Goal: Task Accomplishment & Management: Manage account settings

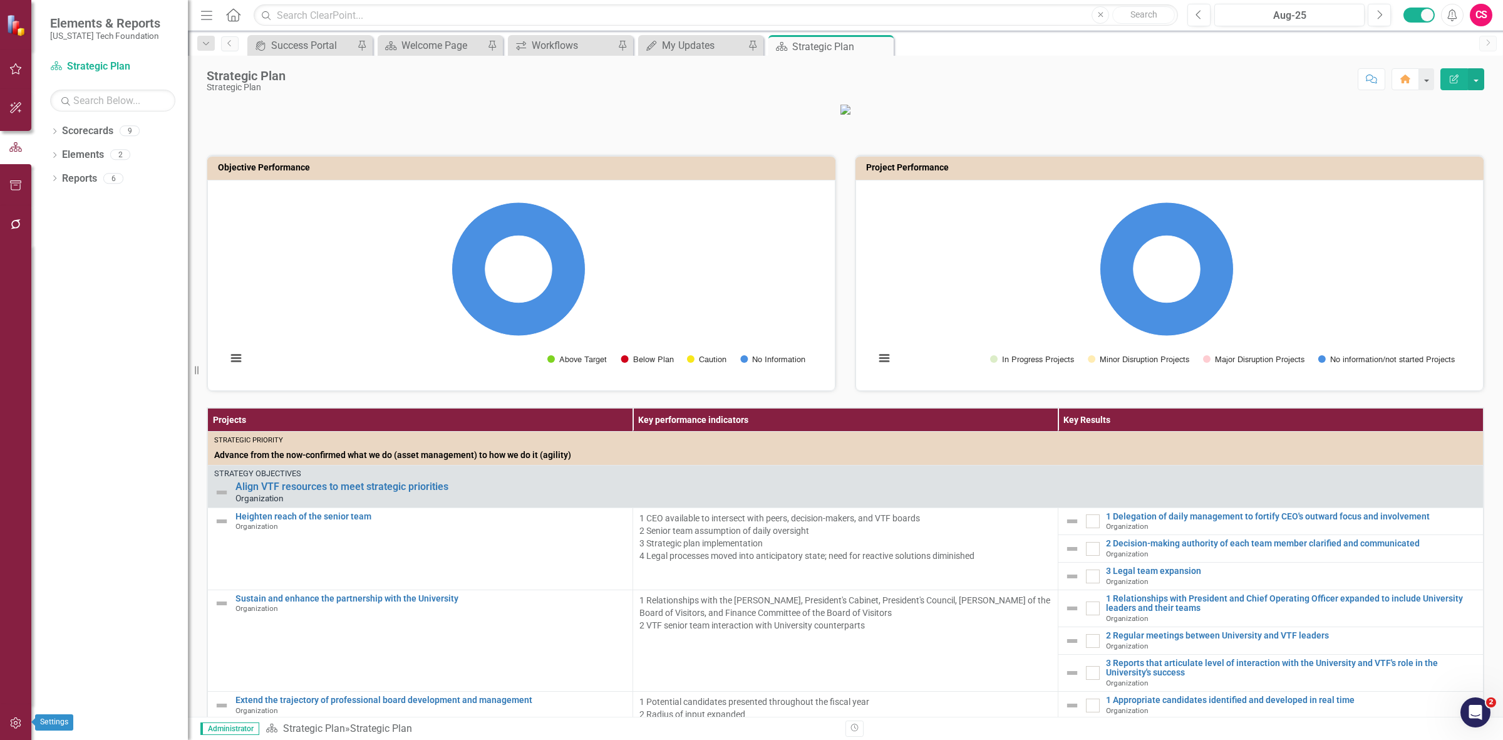
click at [3, 719] on button "button" at bounding box center [16, 723] width 28 height 26
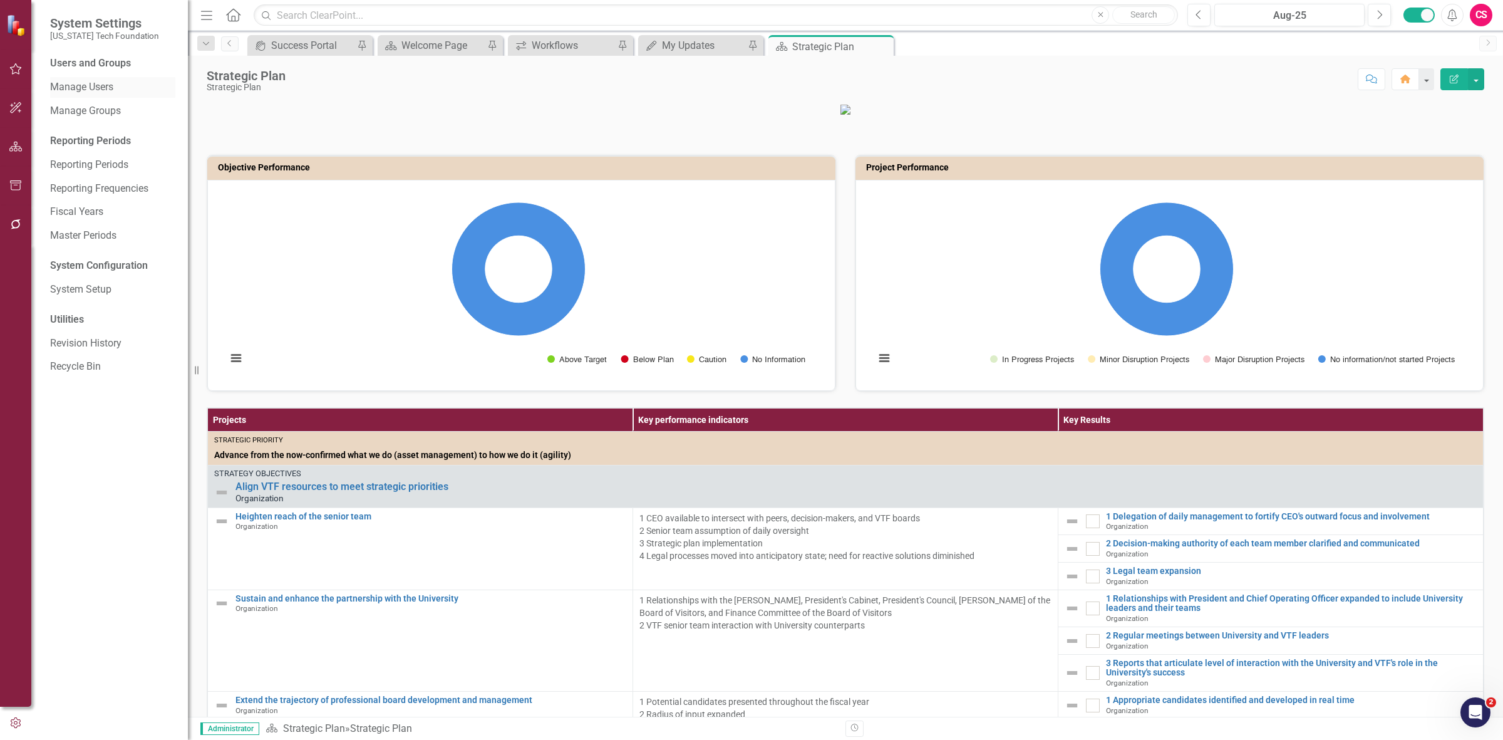
click at [98, 91] on link "Manage Users" at bounding box center [112, 87] width 125 height 14
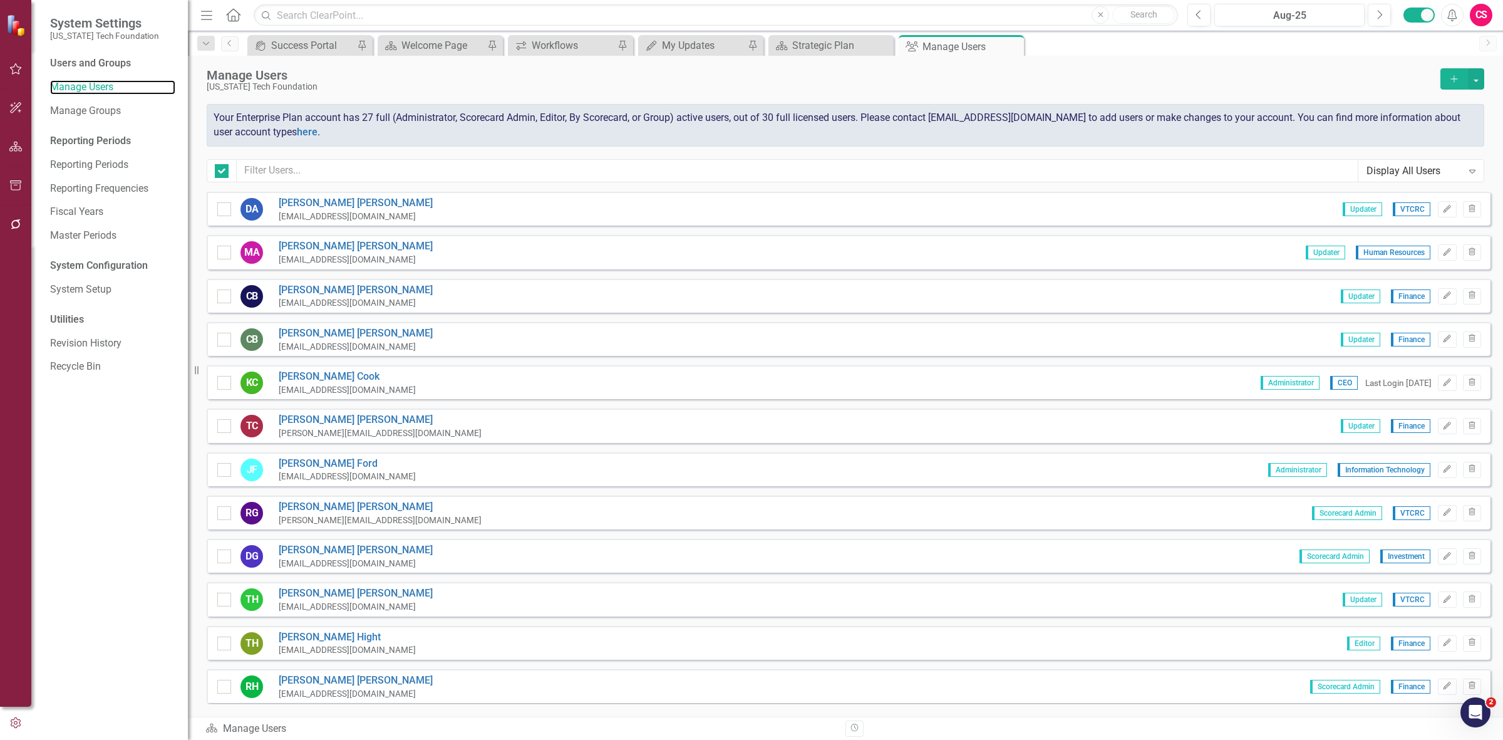
checkbox input "false"
click at [1443, 209] on icon "Edit" at bounding box center [1447, 209] width 9 height 8
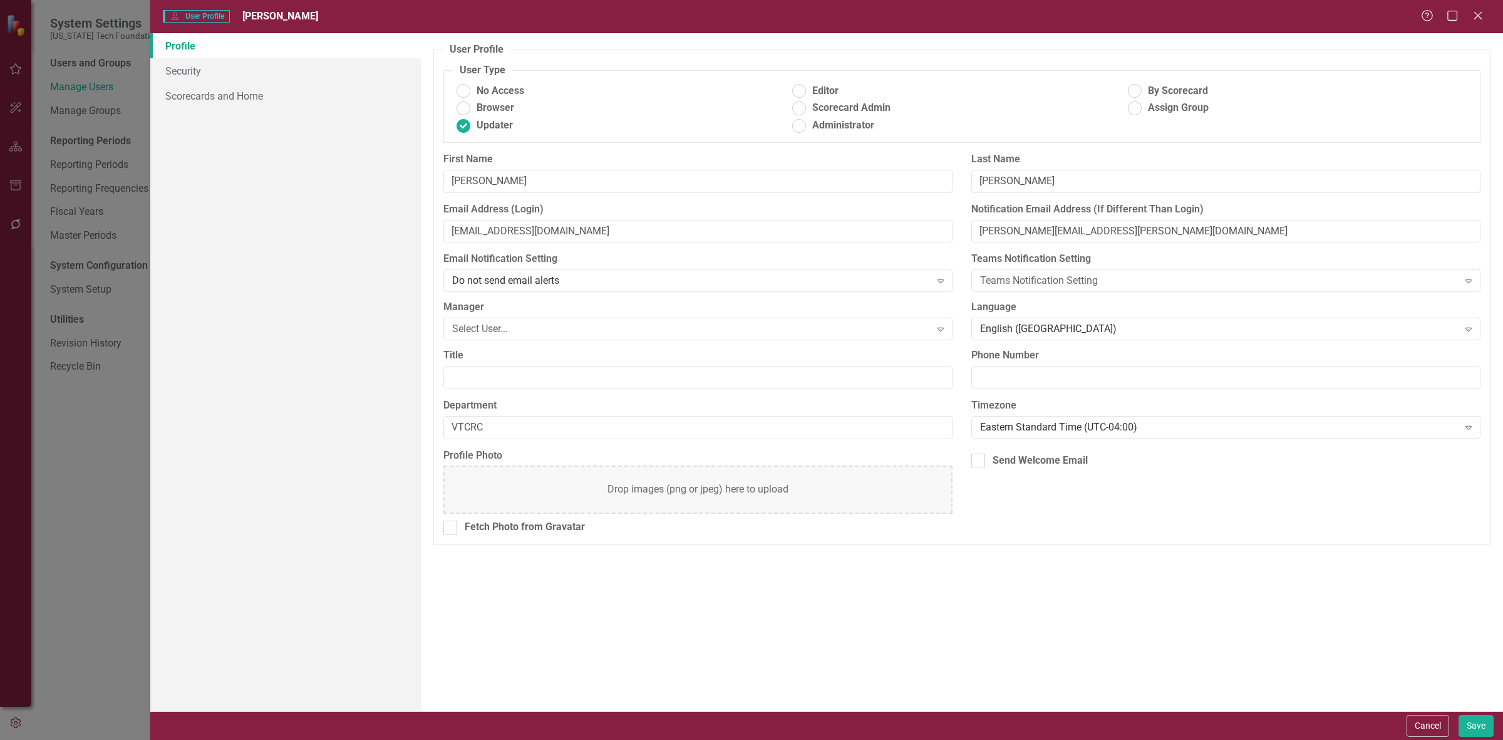
click at [1026, 475] on div "Send Welcome Email" at bounding box center [1226, 462] width 528 height 29
click at [1029, 464] on div "Send Welcome Email" at bounding box center [1040, 461] width 95 height 14
click at [980, 462] on input "Send Welcome Email" at bounding box center [976, 458] width 8 height 8
checkbox input "true"
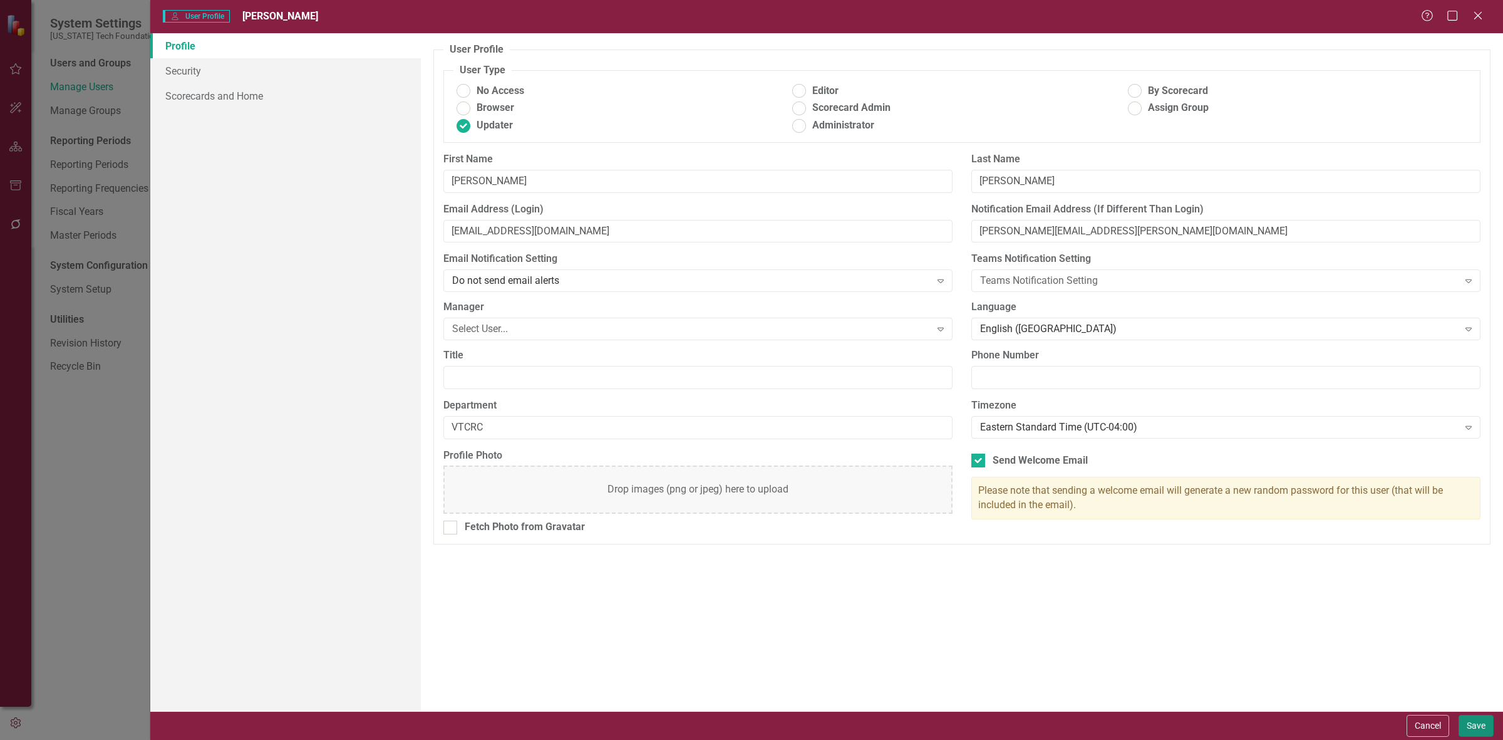
click at [1481, 719] on button "Save" at bounding box center [1476, 726] width 35 height 22
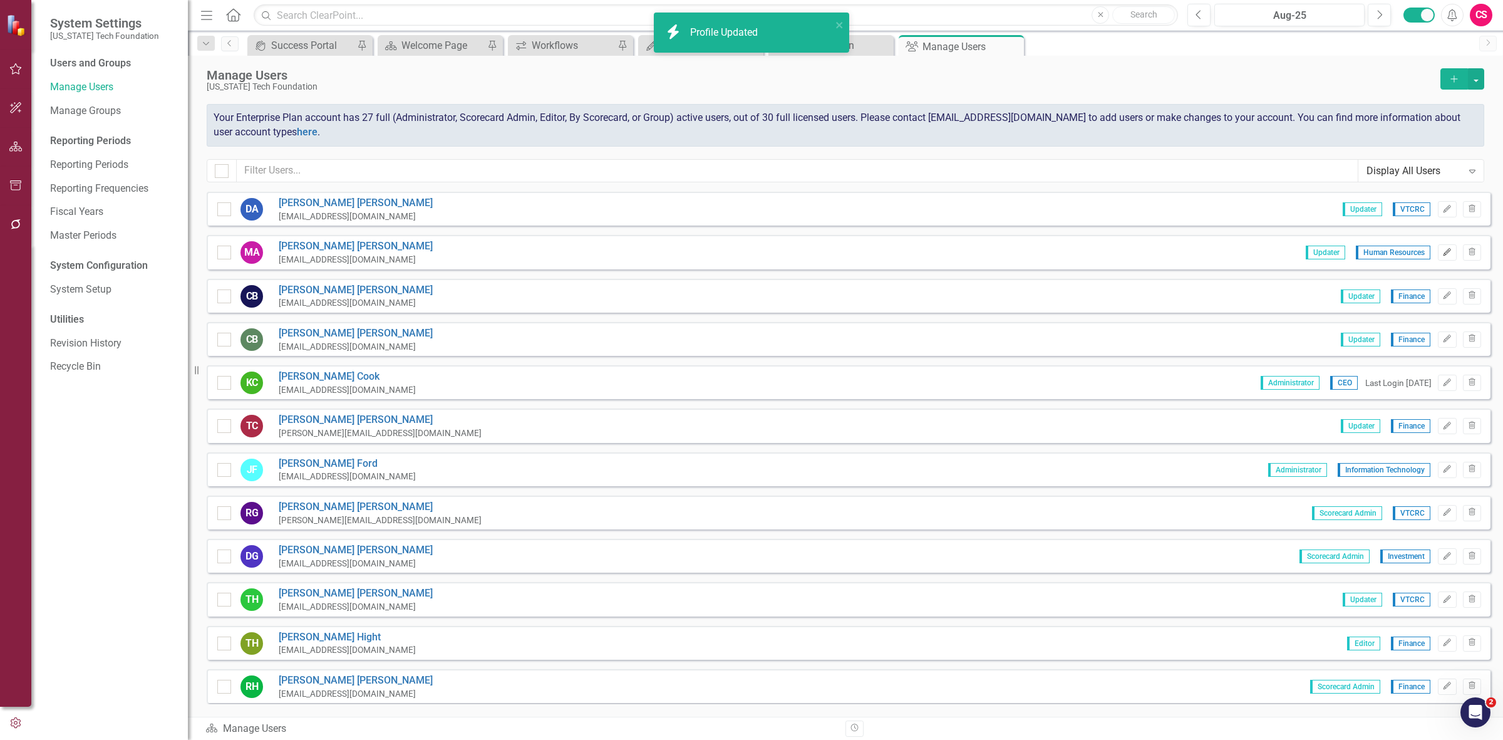
click at [1443, 254] on icon "Edit" at bounding box center [1447, 253] width 9 height 8
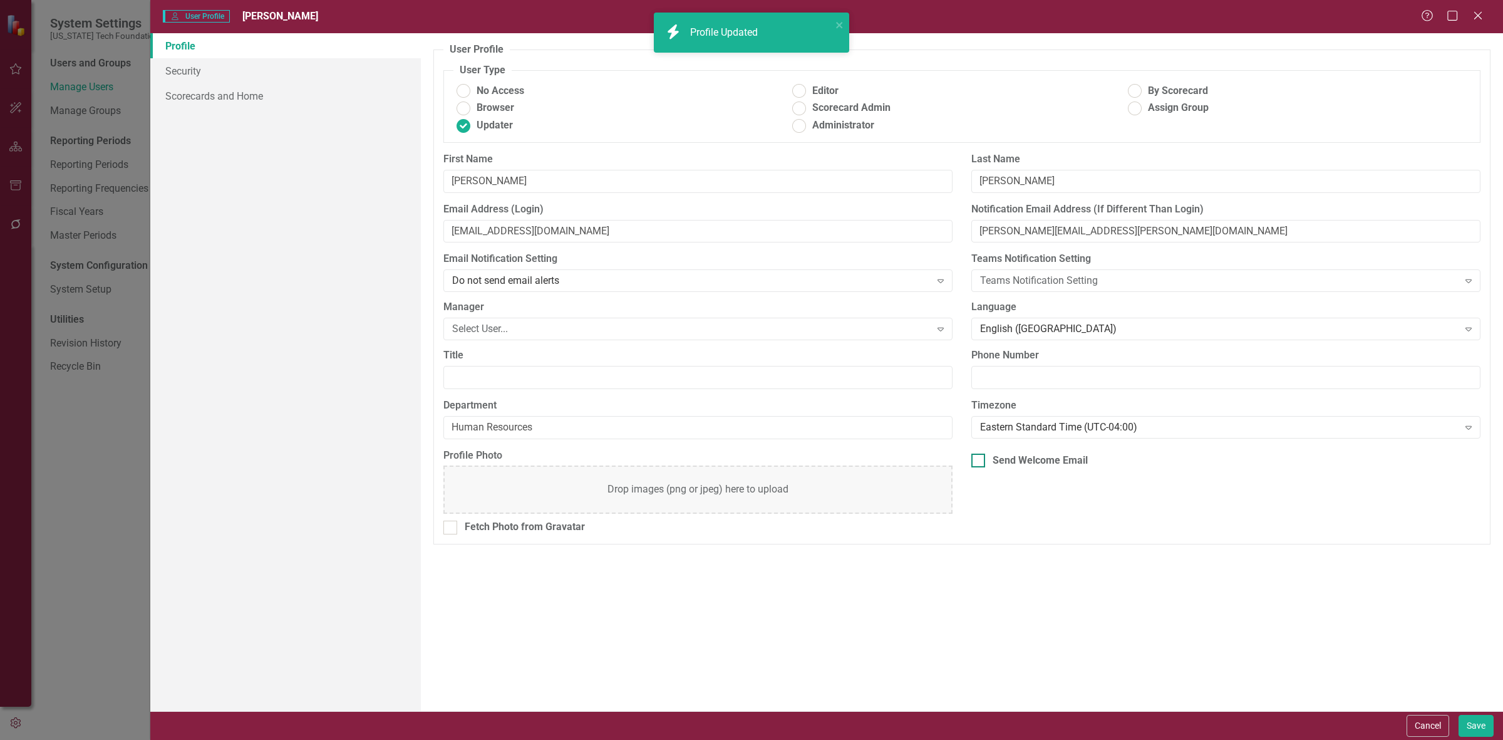
click at [1023, 467] on div "Send Welcome Email" at bounding box center [1040, 461] width 95 height 14
click at [980, 462] on input "Send Welcome Email" at bounding box center [976, 458] width 8 height 8
checkbox input "true"
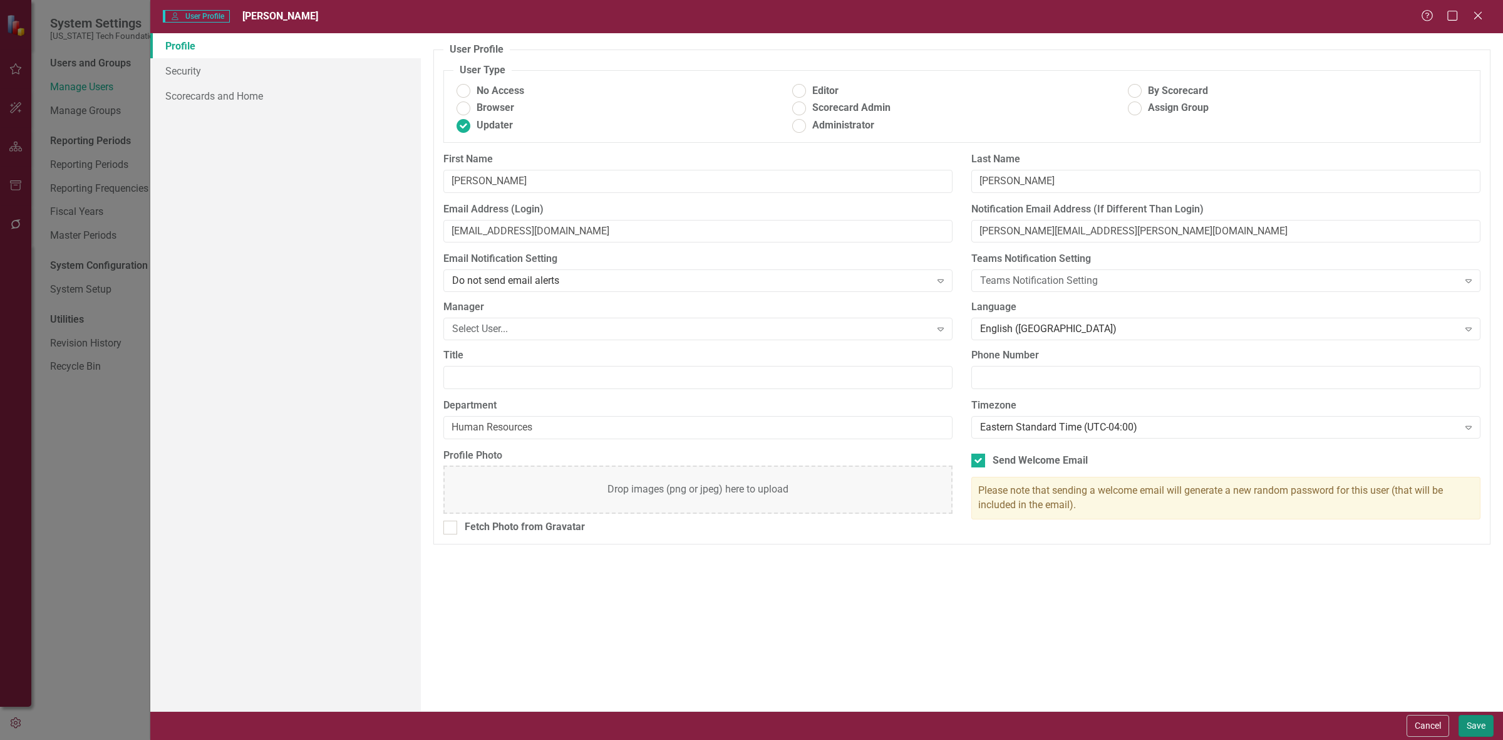
click at [1471, 728] on button "Save" at bounding box center [1476, 726] width 35 height 22
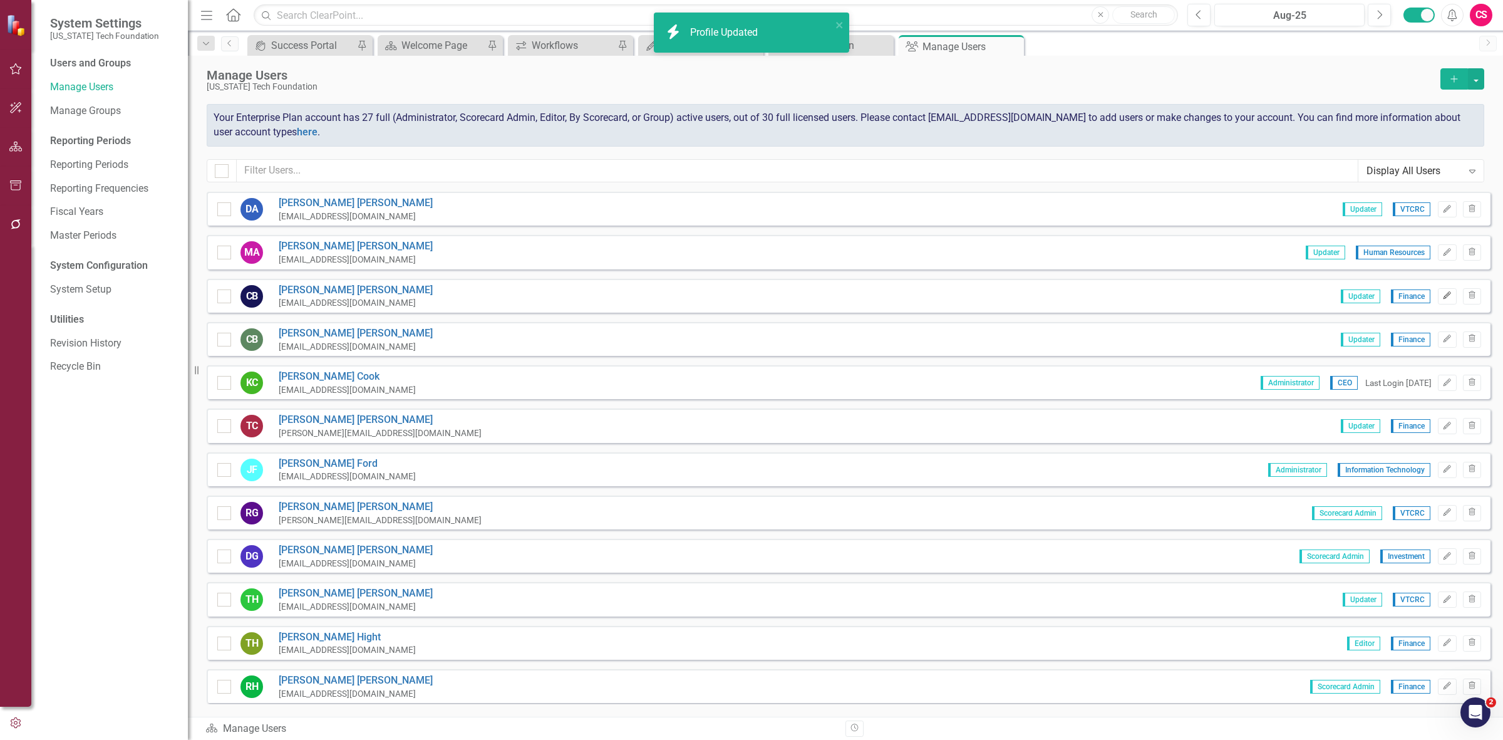
click at [1443, 294] on icon "Edit" at bounding box center [1447, 296] width 9 height 8
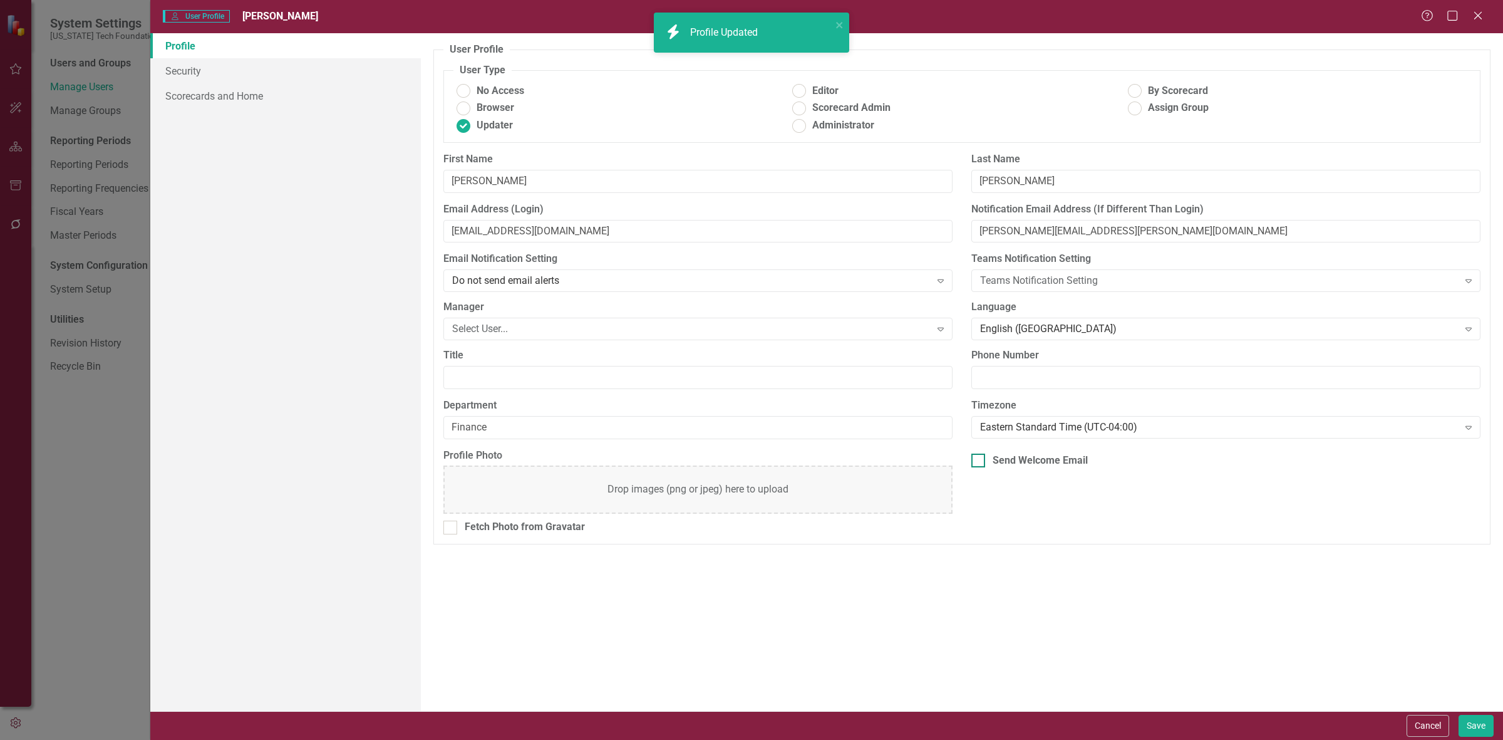
click at [1069, 465] on div "Send Welcome Email" at bounding box center [1040, 461] width 95 height 14
click at [980, 462] on input "Send Welcome Email" at bounding box center [976, 458] width 8 height 8
checkbox input "true"
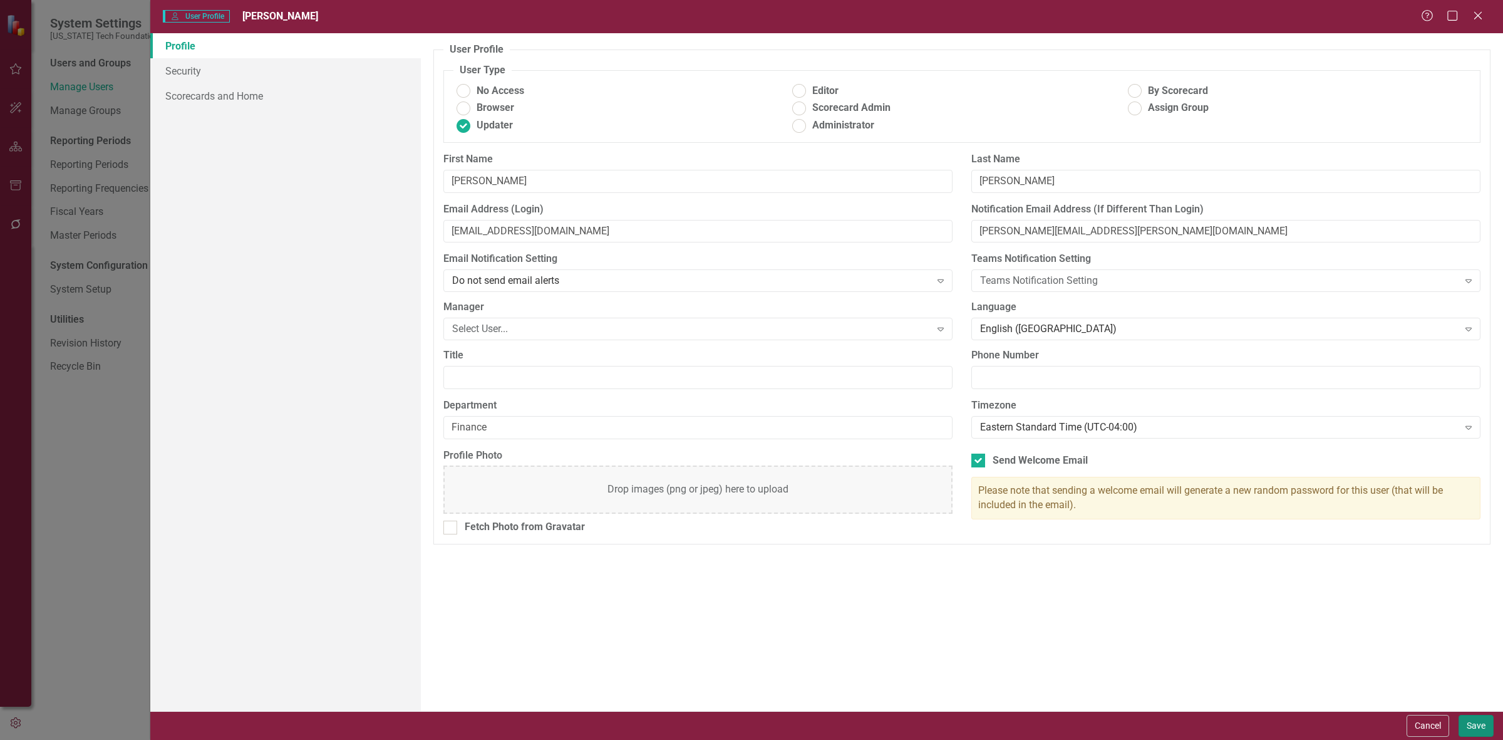
click at [1459, 718] on button "Save" at bounding box center [1476, 726] width 35 height 22
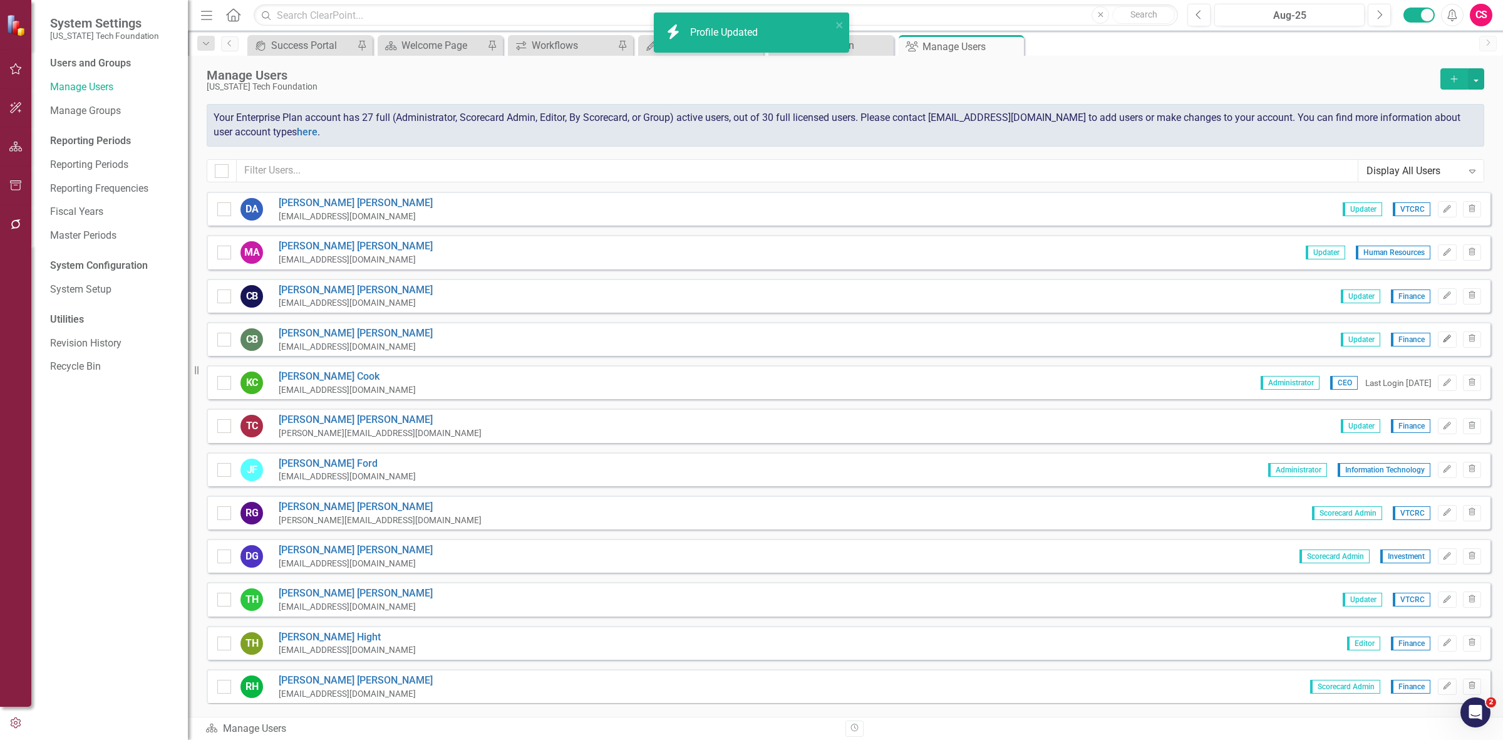
click at [1443, 340] on icon "Edit" at bounding box center [1447, 339] width 9 height 8
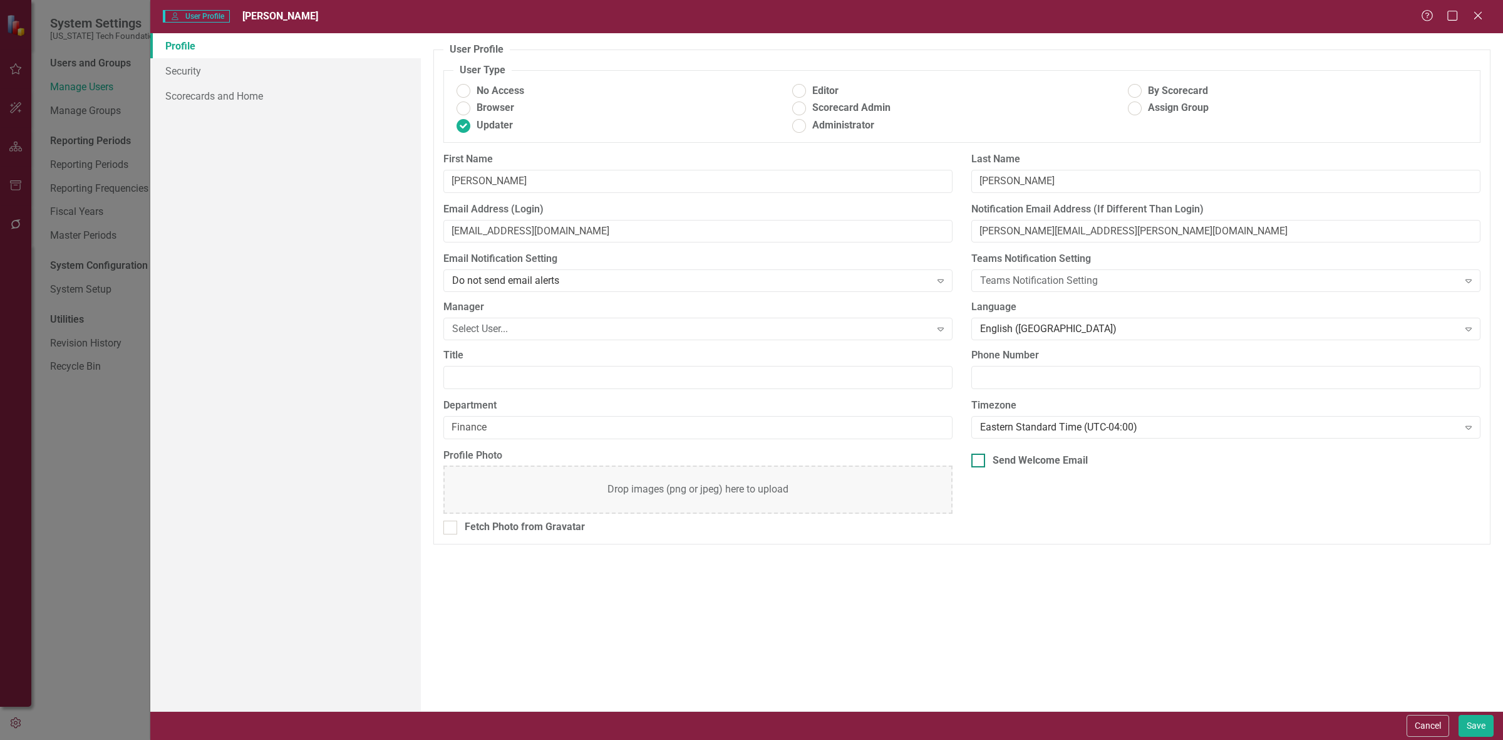
click at [1050, 465] on div "Send Welcome Email" at bounding box center [1040, 461] width 95 height 14
click at [980, 462] on input "Send Welcome Email" at bounding box center [976, 458] width 8 height 8
checkbox input "true"
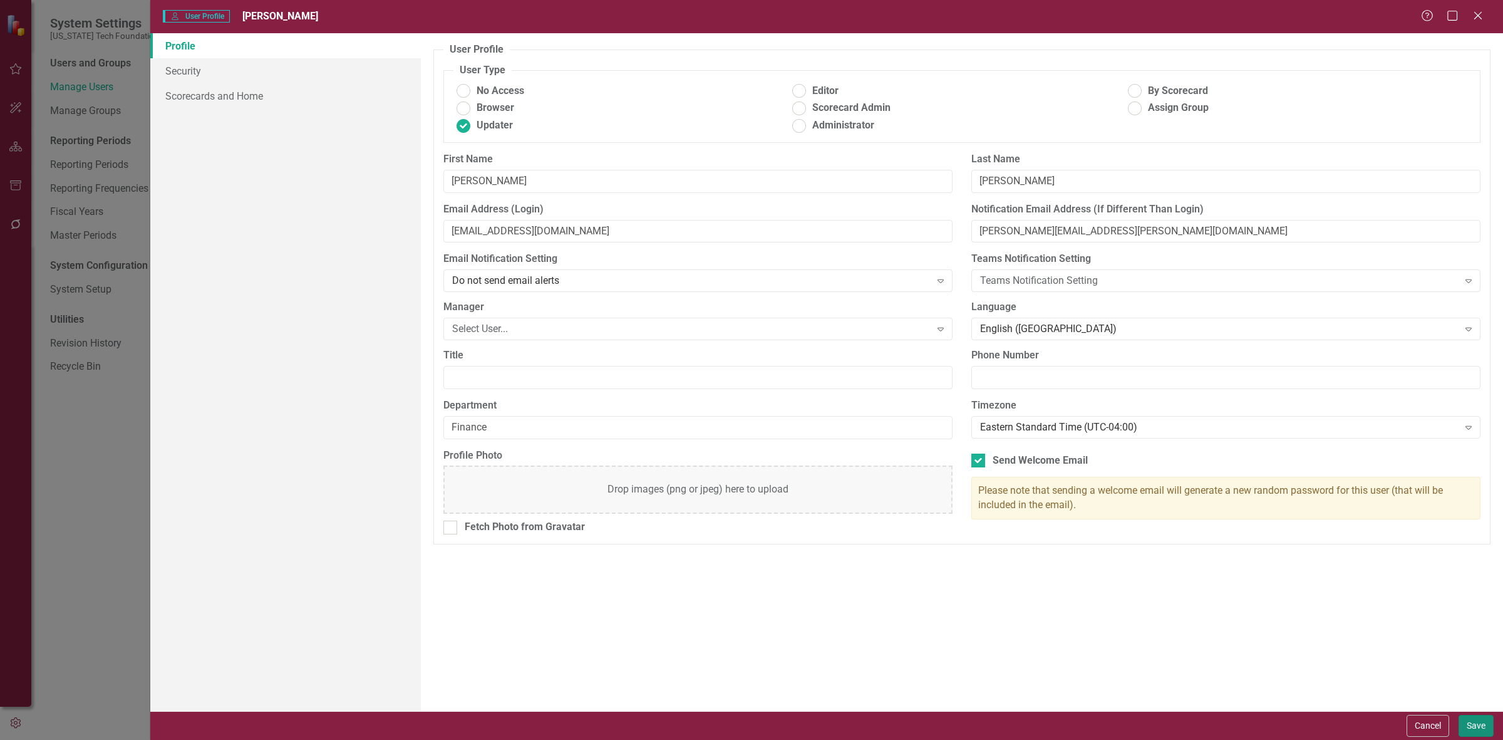
click at [1475, 735] on button "Save" at bounding box center [1476, 726] width 35 height 22
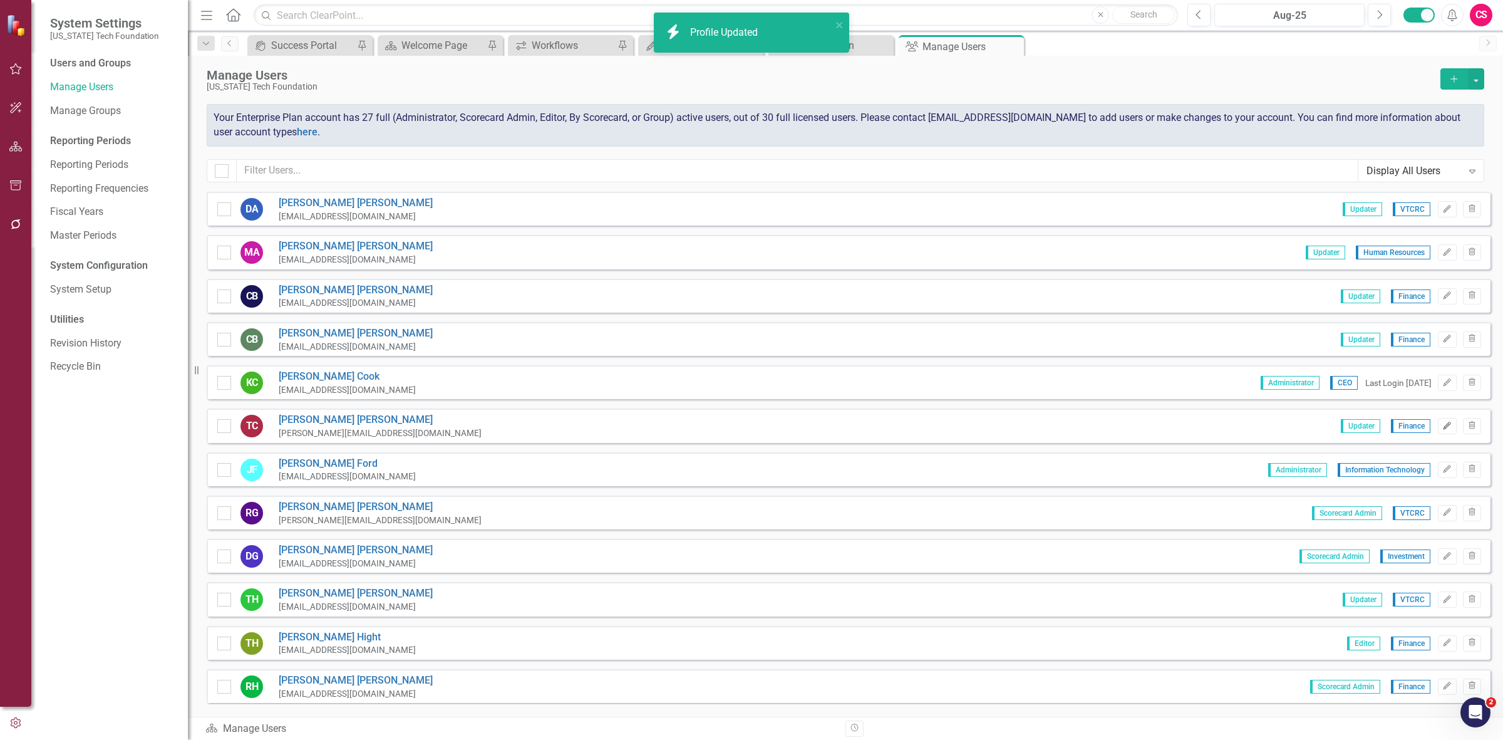
click at [1439, 418] on button "Edit" at bounding box center [1447, 426] width 18 height 16
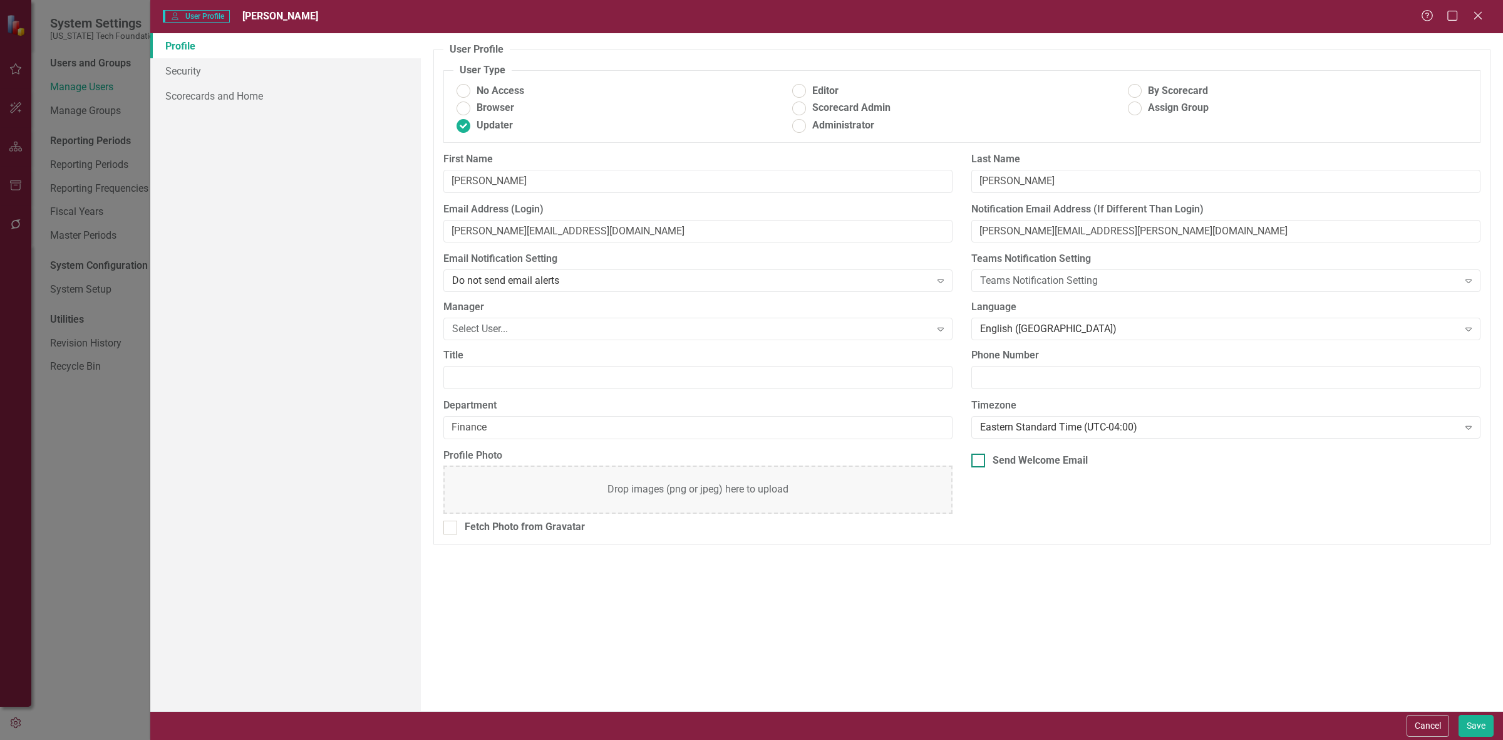
click at [1082, 467] on div "Send Welcome Email" at bounding box center [1040, 461] width 95 height 14
click at [980, 462] on input "Send Welcome Email" at bounding box center [976, 458] width 8 height 8
checkbox input "true"
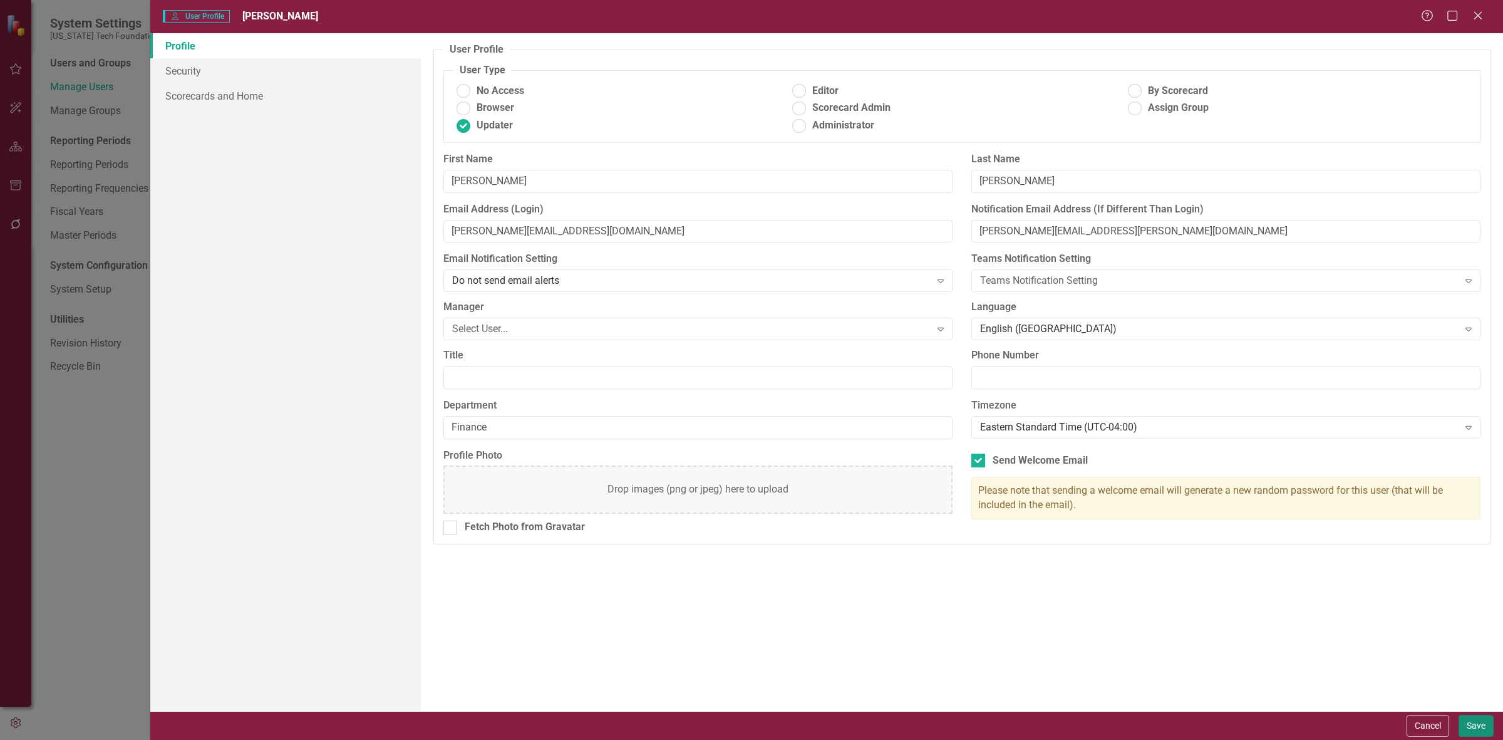
click at [1474, 727] on button "Save" at bounding box center [1476, 726] width 35 height 22
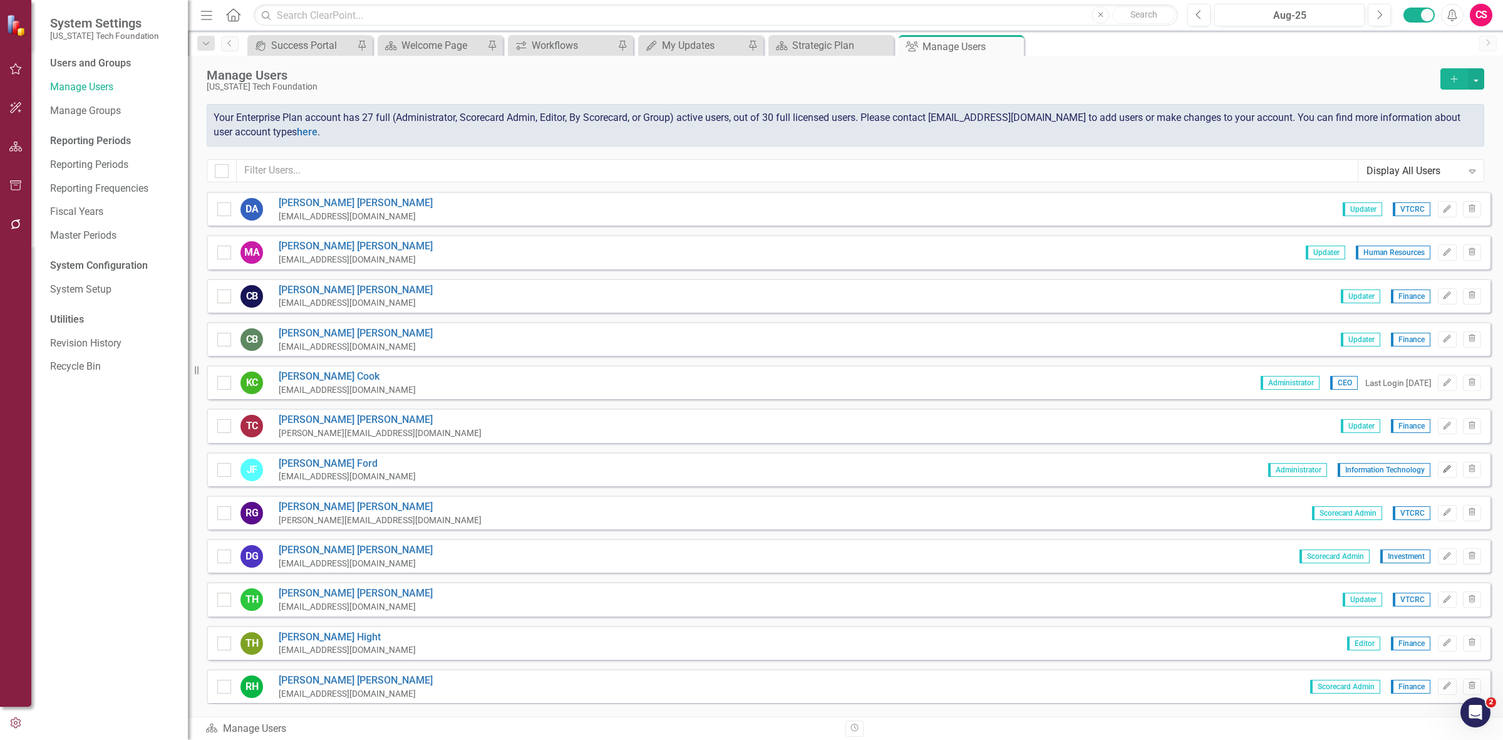
click at [1443, 465] on icon "Edit" at bounding box center [1447, 469] width 9 height 8
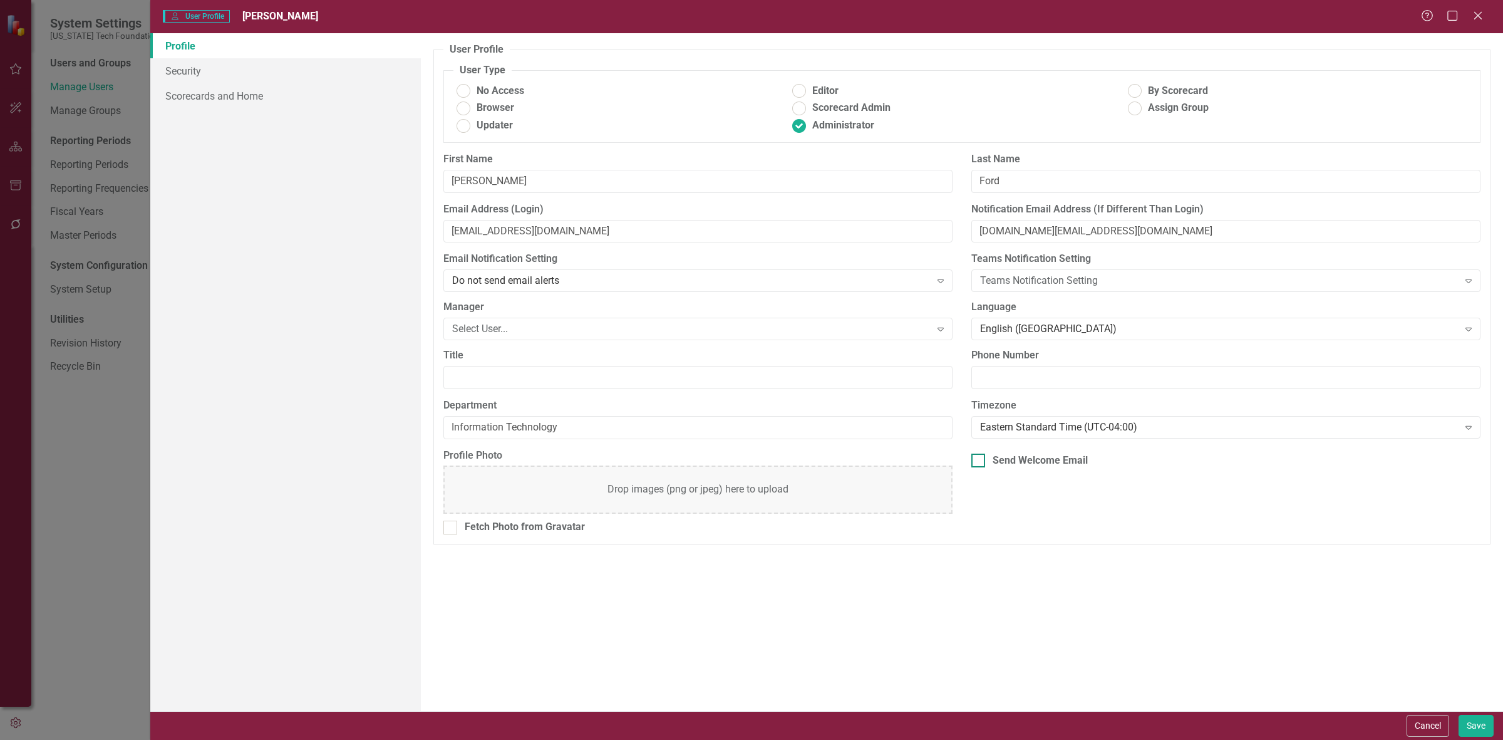
click at [1084, 461] on div "Send Welcome Email" at bounding box center [1040, 461] width 95 height 14
click at [980, 461] on input "Send Welcome Email" at bounding box center [976, 458] width 8 height 8
checkbox input "true"
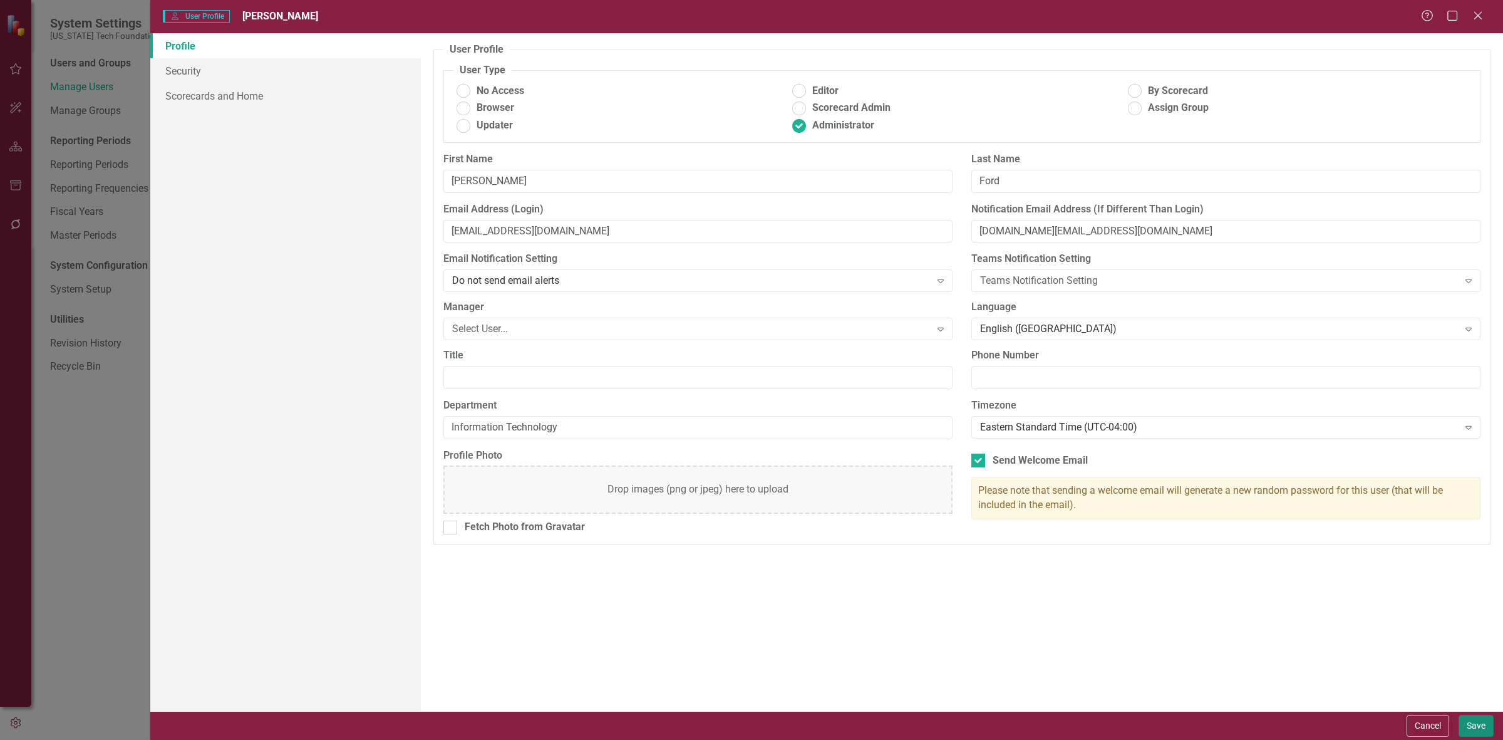
click at [1470, 731] on button "Save" at bounding box center [1476, 726] width 35 height 22
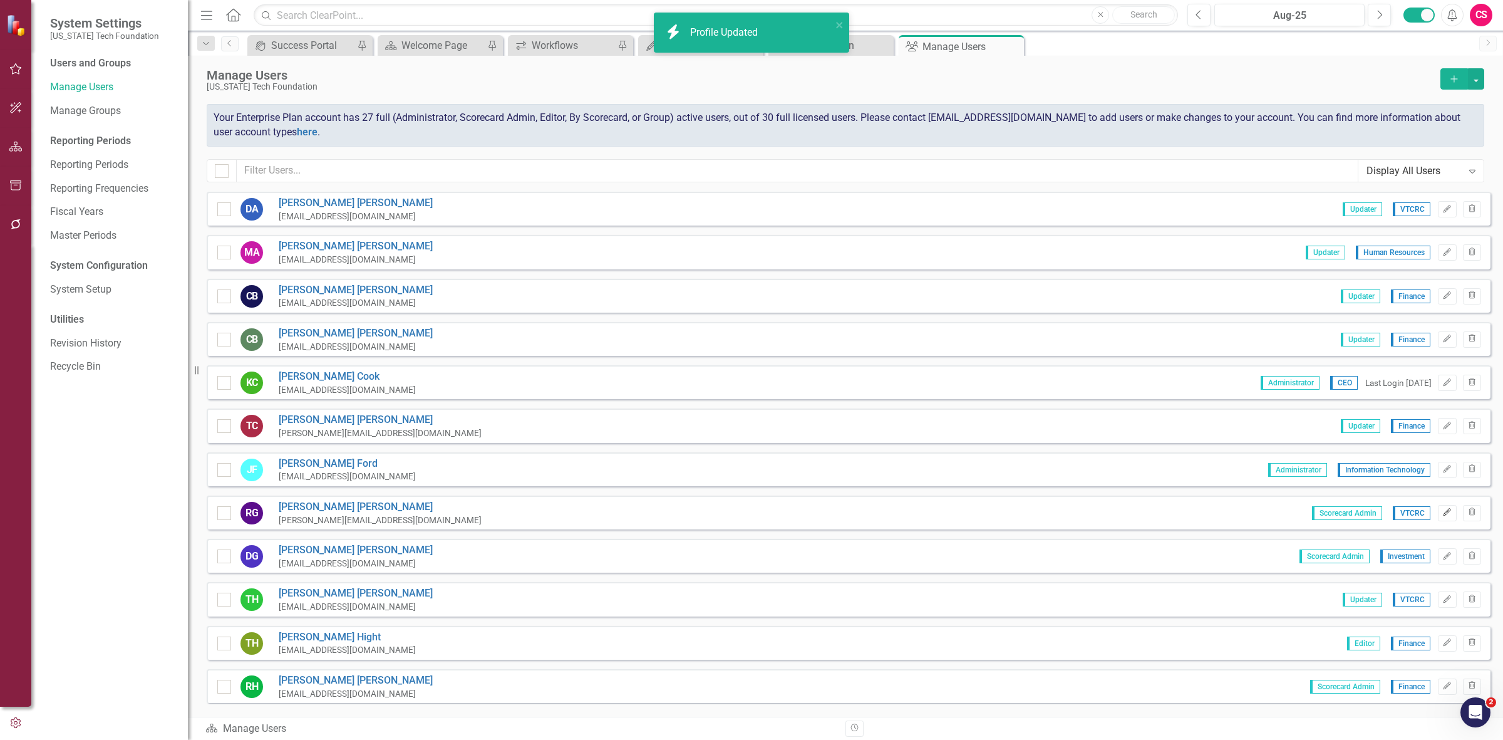
click at [1441, 515] on button "Edit" at bounding box center [1447, 513] width 18 height 16
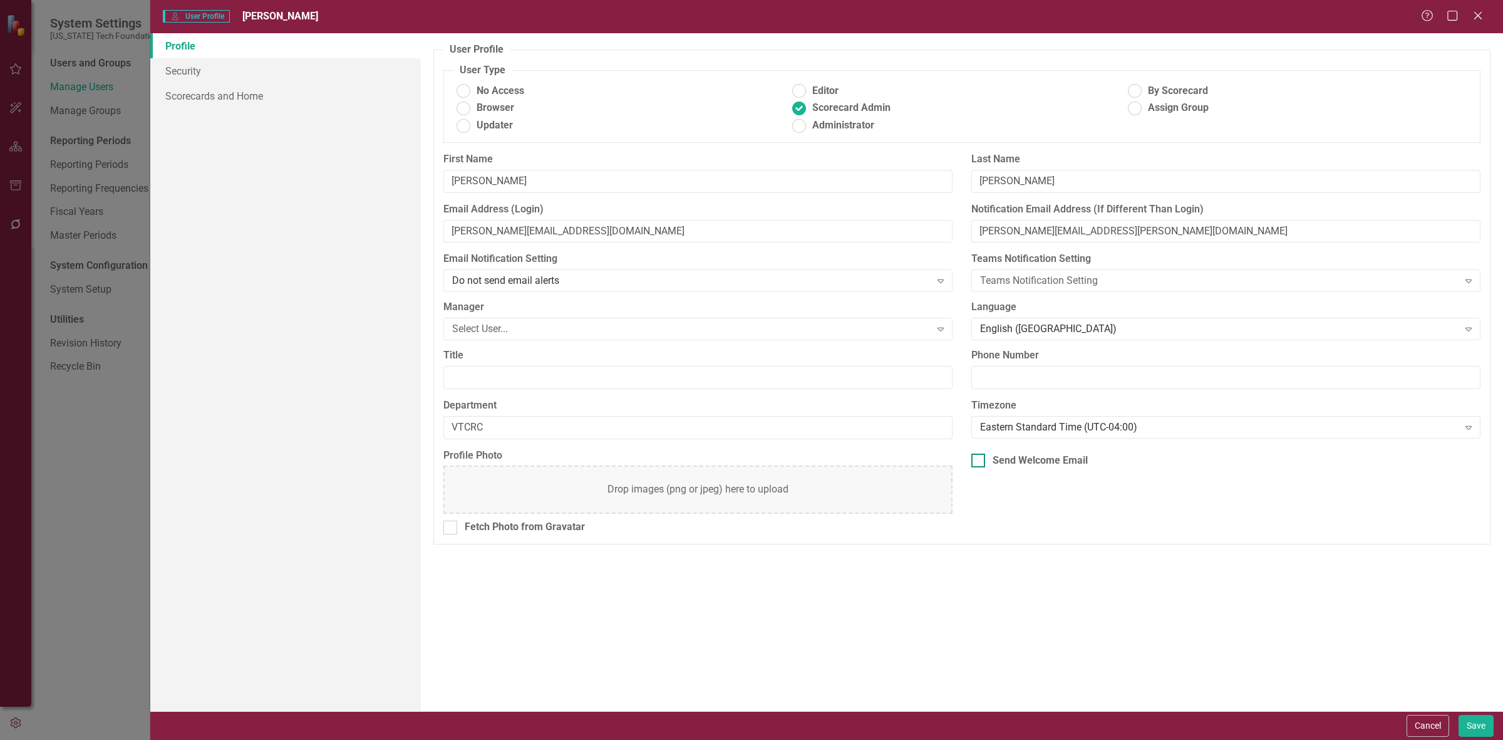
click at [1096, 462] on div "Send Welcome Email" at bounding box center [1226, 461] width 509 height 14
click at [980, 462] on input "Send Welcome Email" at bounding box center [976, 458] width 8 height 8
checkbox input "true"
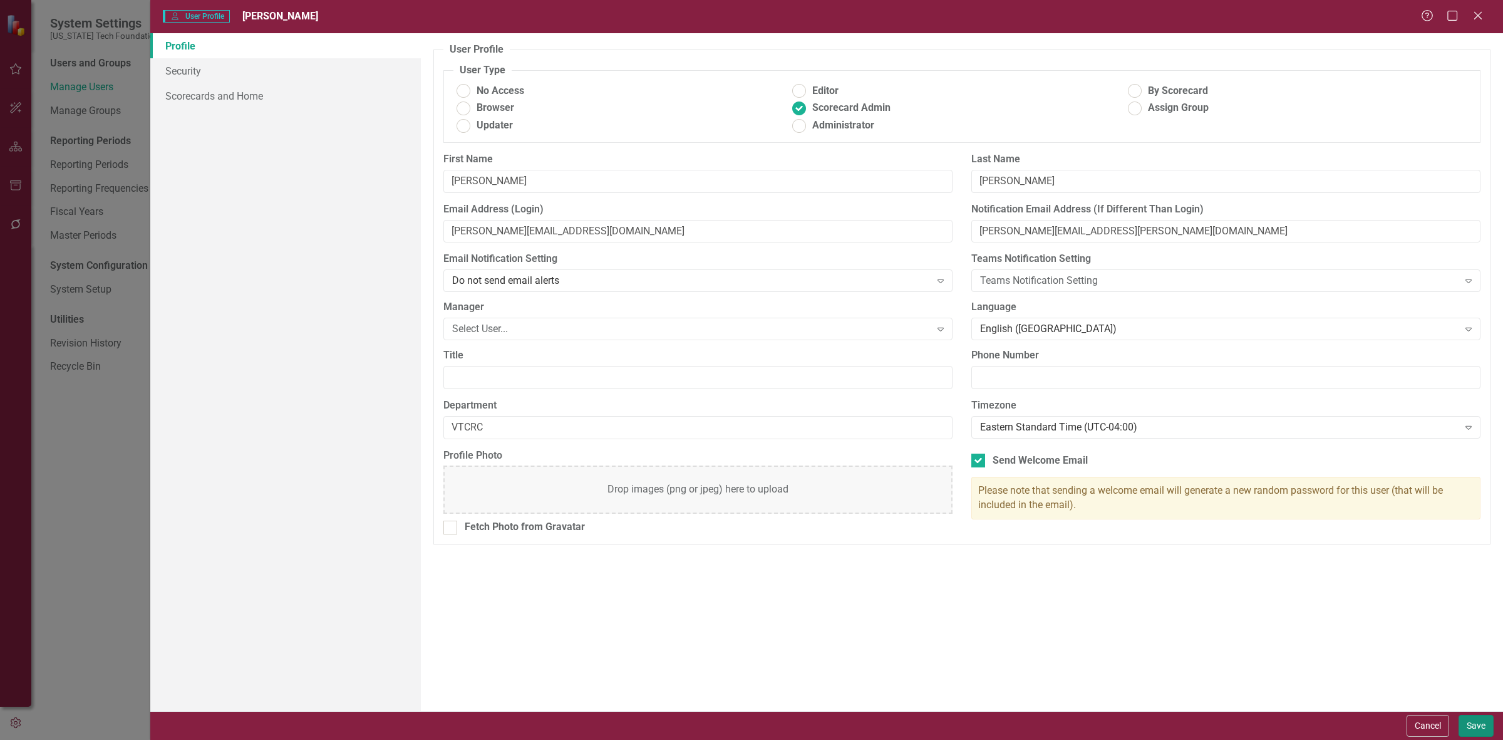
click at [1469, 734] on button "Save" at bounding box center [1476, 726] width 35 height 22
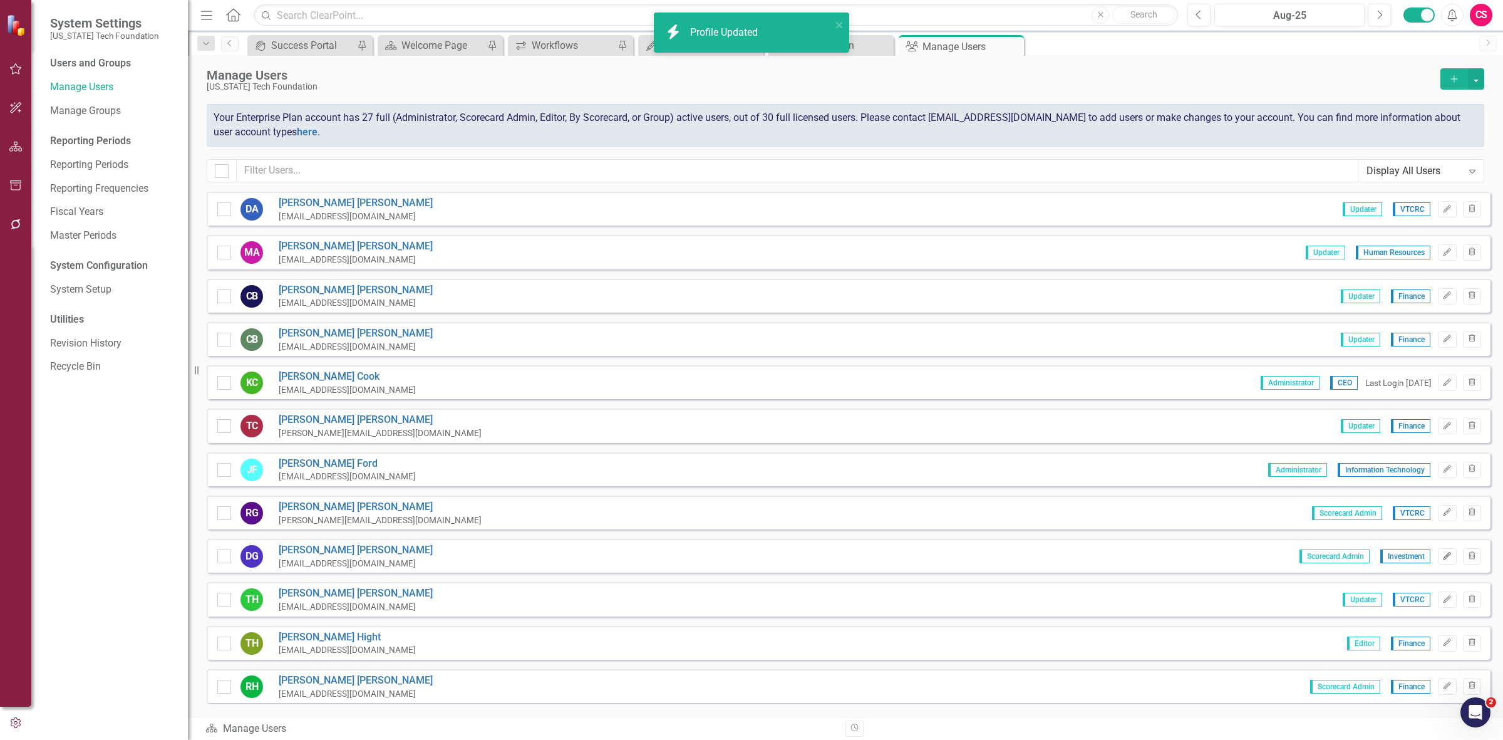
click at [1438, 551] on button "Edit" at bounding box center [1447, 556] width 18 height 16
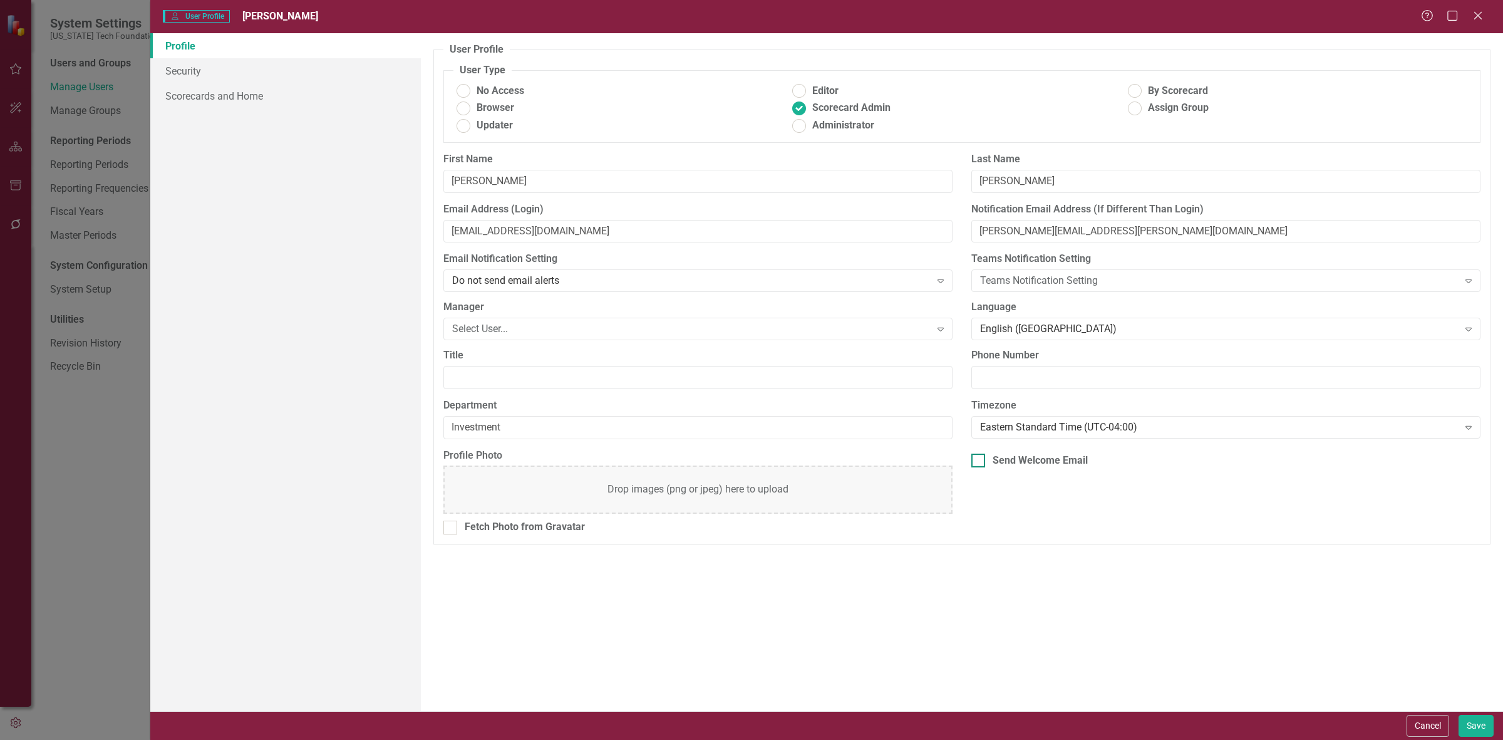
click at [1037, 459] on div "Send Welcome Email" at bounding box center [1040, 461] width 95 height 14
click at [980, 459] on input "Send Welcome Email" at bounding box center [976, 458] width 8 height 8
checkbox input "true"
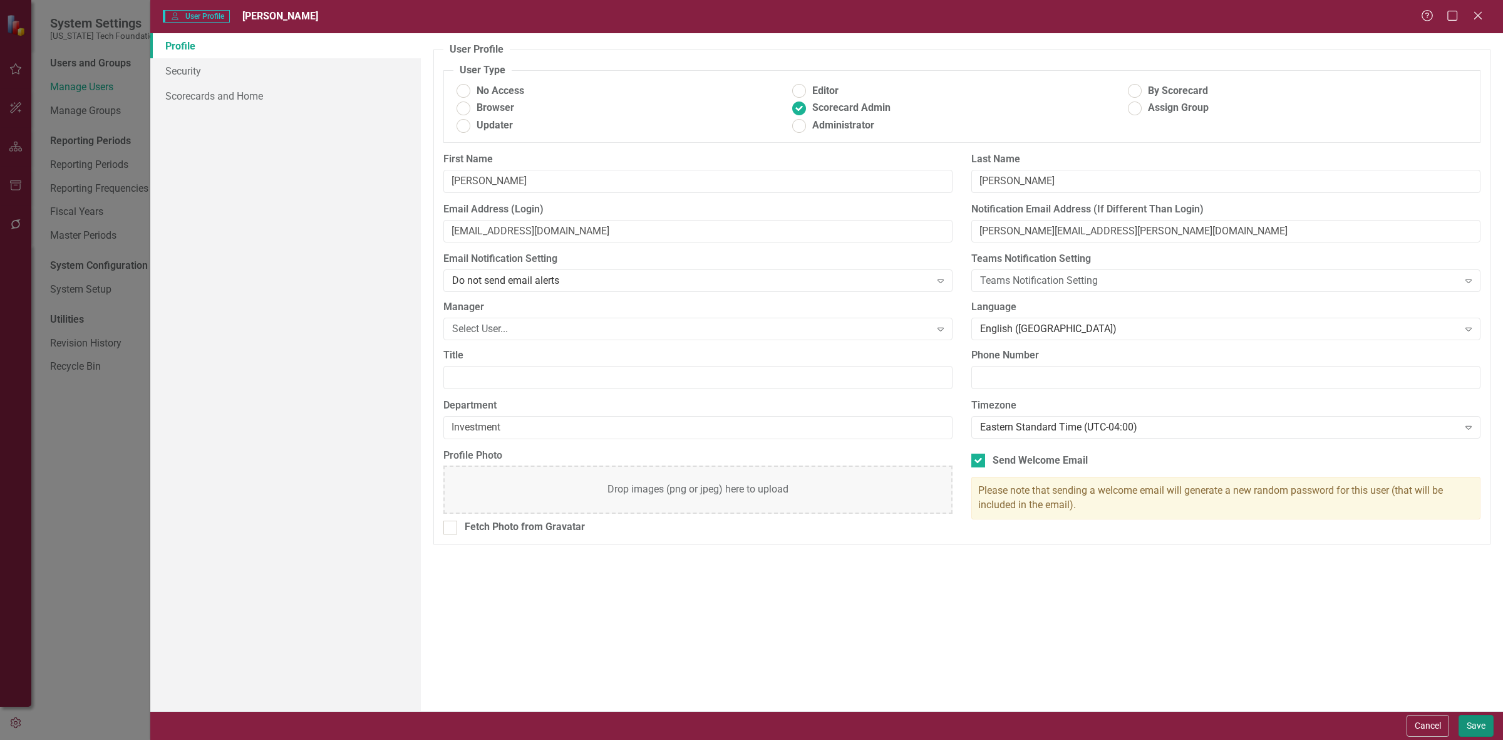
click at [1470, 727] on button "Save" at bounding box center [1476, 726] width 35 height 22
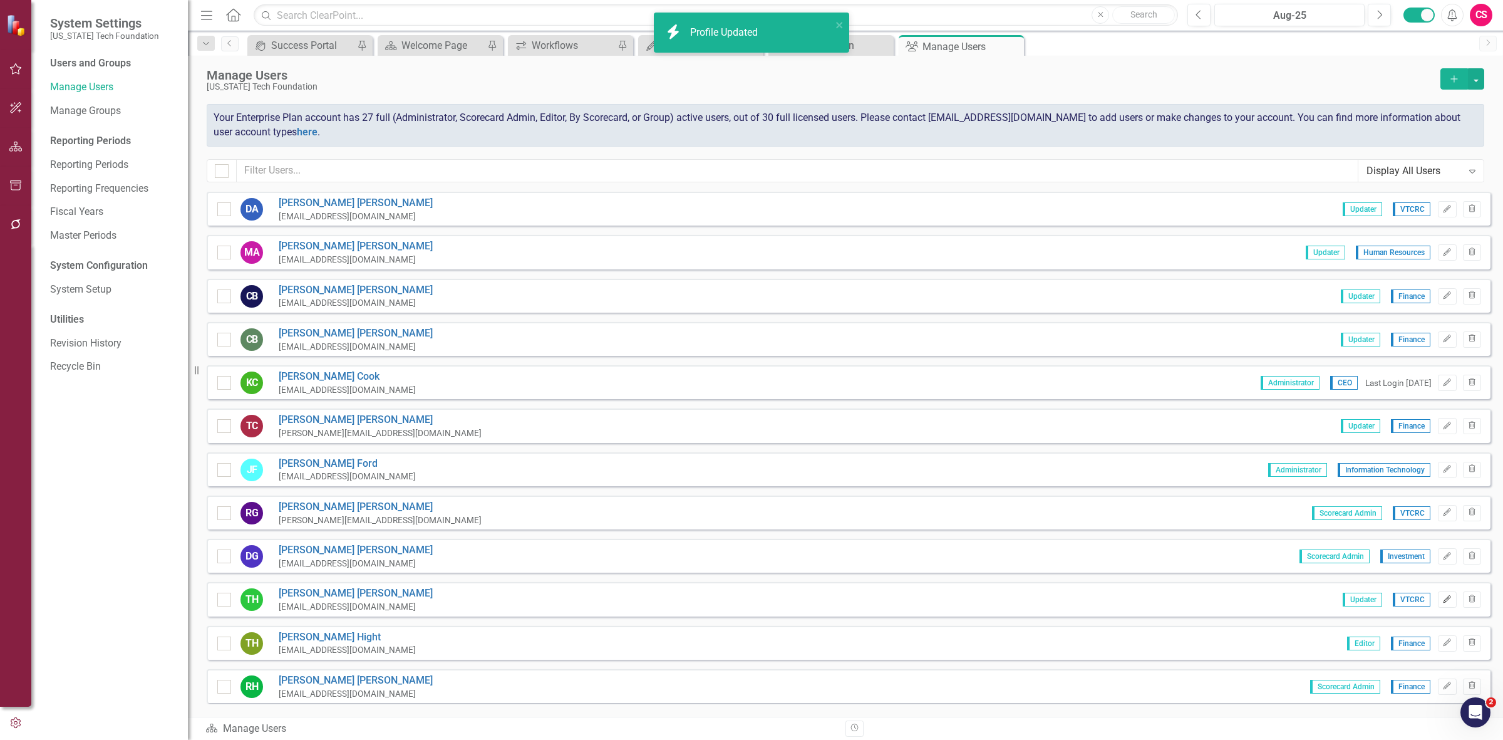
click at [1438, 598] on button "Edit" at bounding box center [1447, 599] width 18 height 16
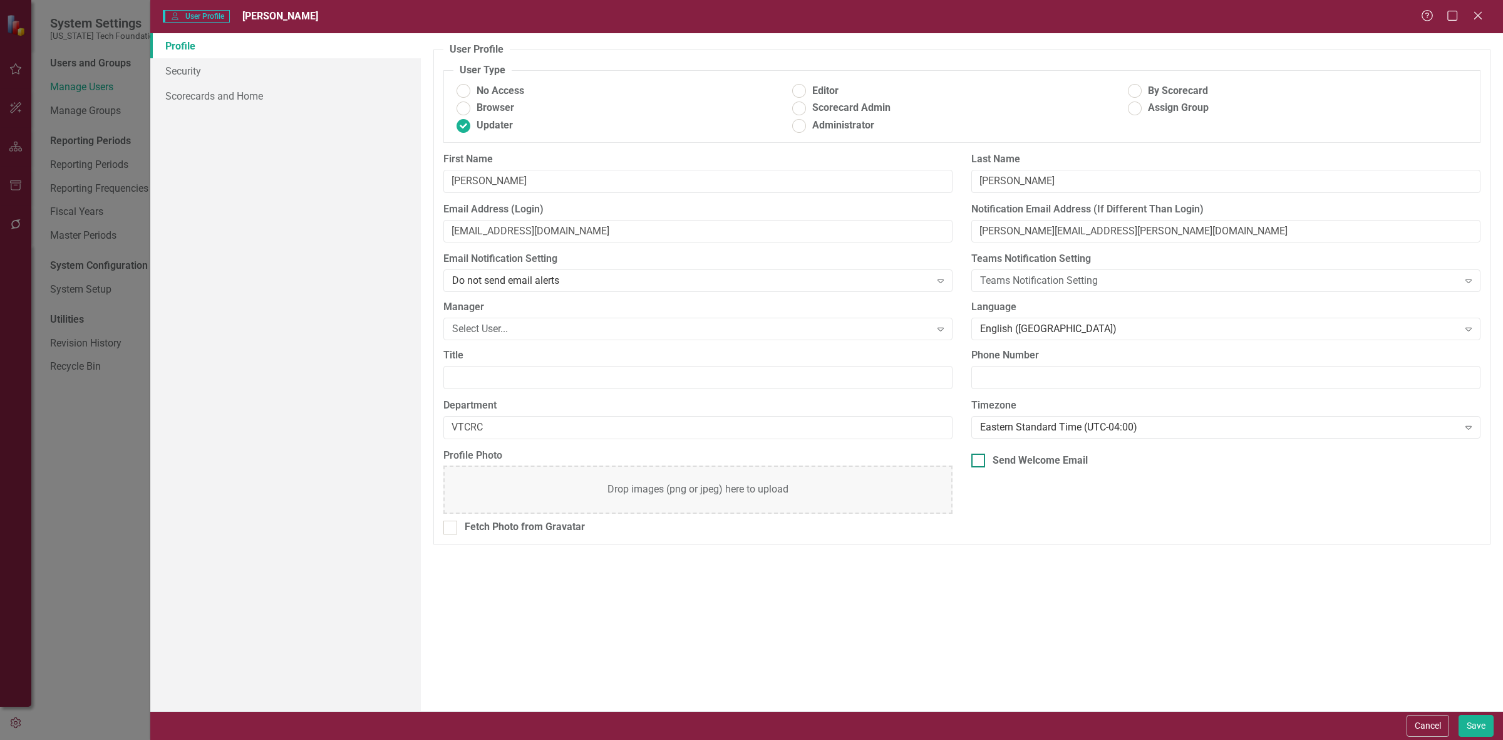
click at [1044, 461] on div "Send Welcome Email" at bounding box center [1040, 461] width 95 height 14
click at [980, 461] on input "Send Welcome Email" at bounding box center [976, 458] width 8 height 8
checkbox input "true"
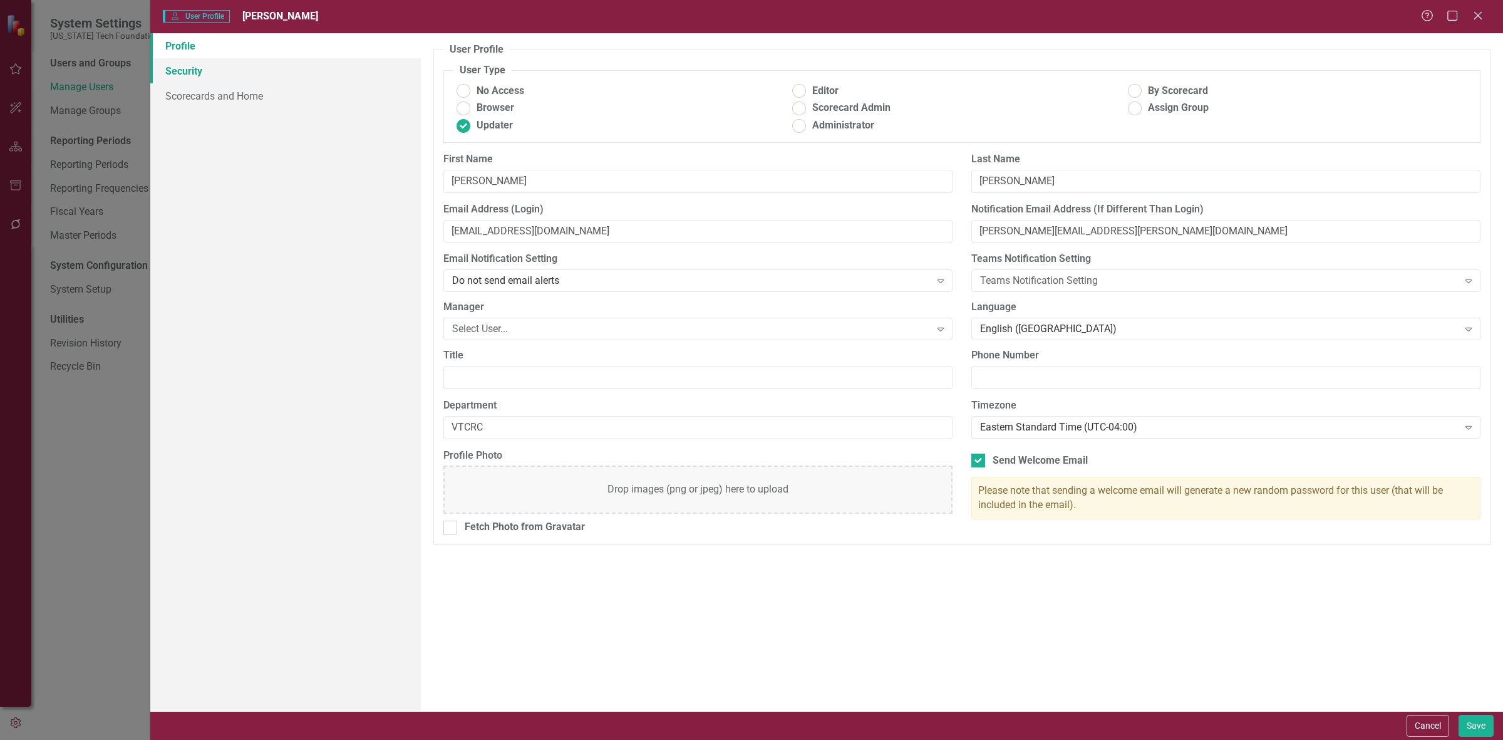
click at [267, 73] on link "Security" at bounding box center [285, 70] width 271 height 25
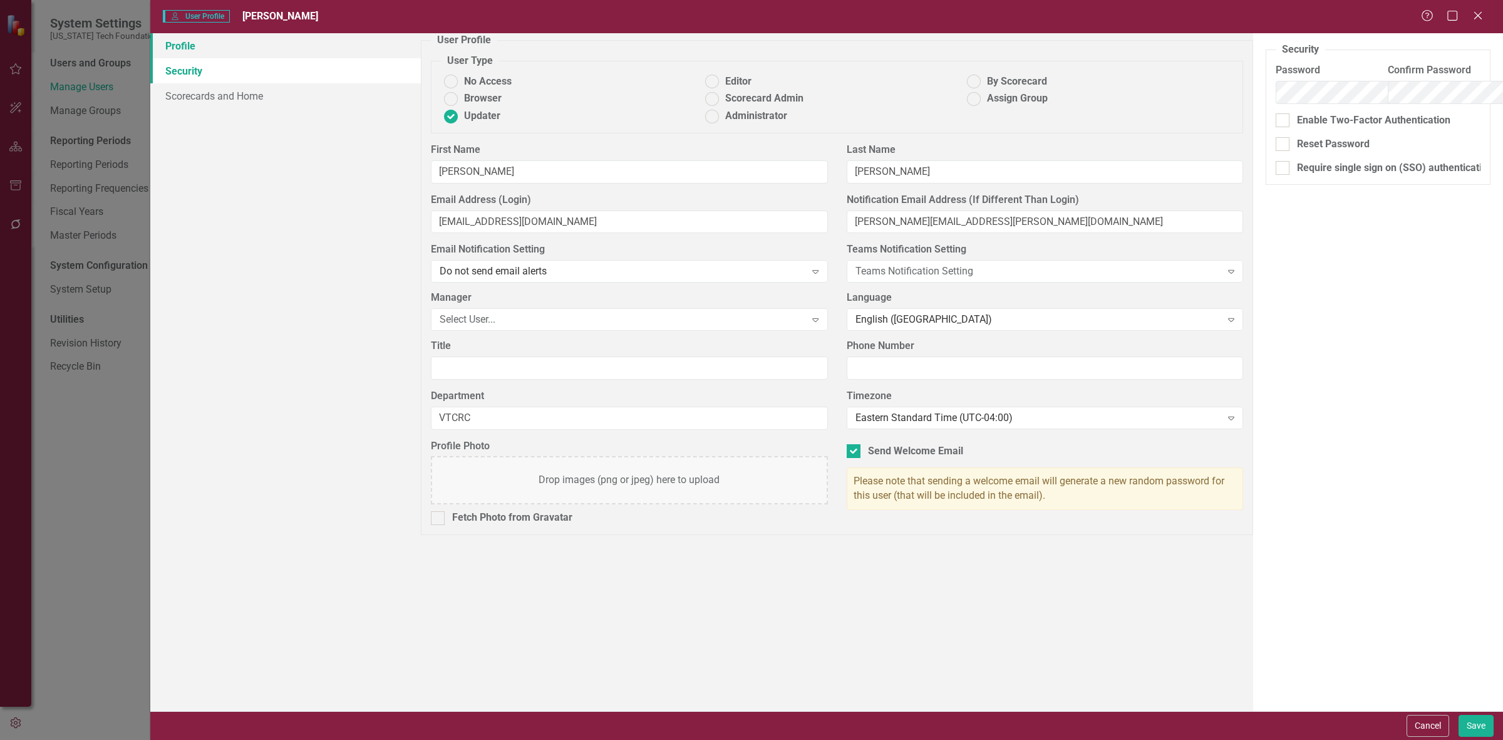
click at [244, 49] on link "Profile" at bounding box center [285, 45] width 271 height 25
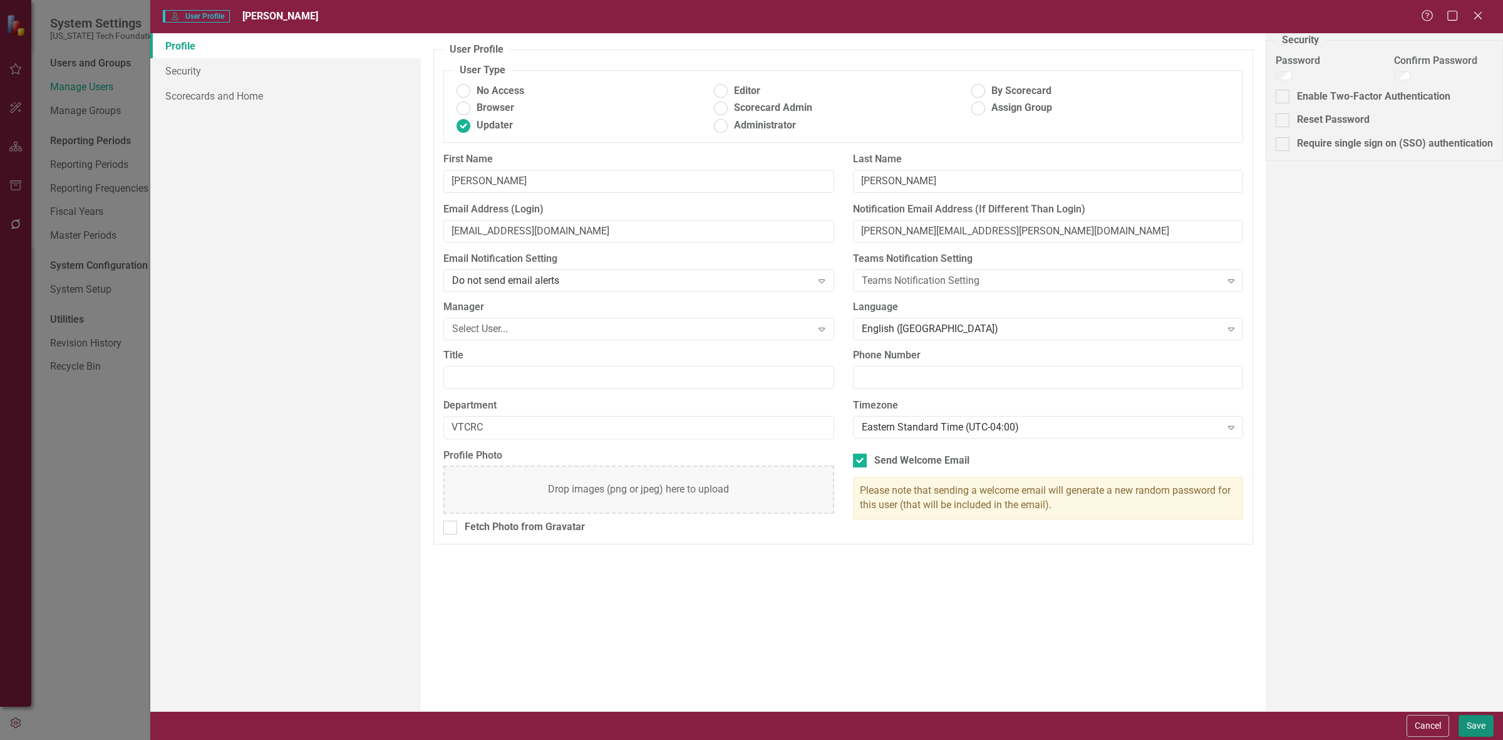
click at [1476, 725] on button "Save" at bounding box center [1476, 726] width 35 height 22
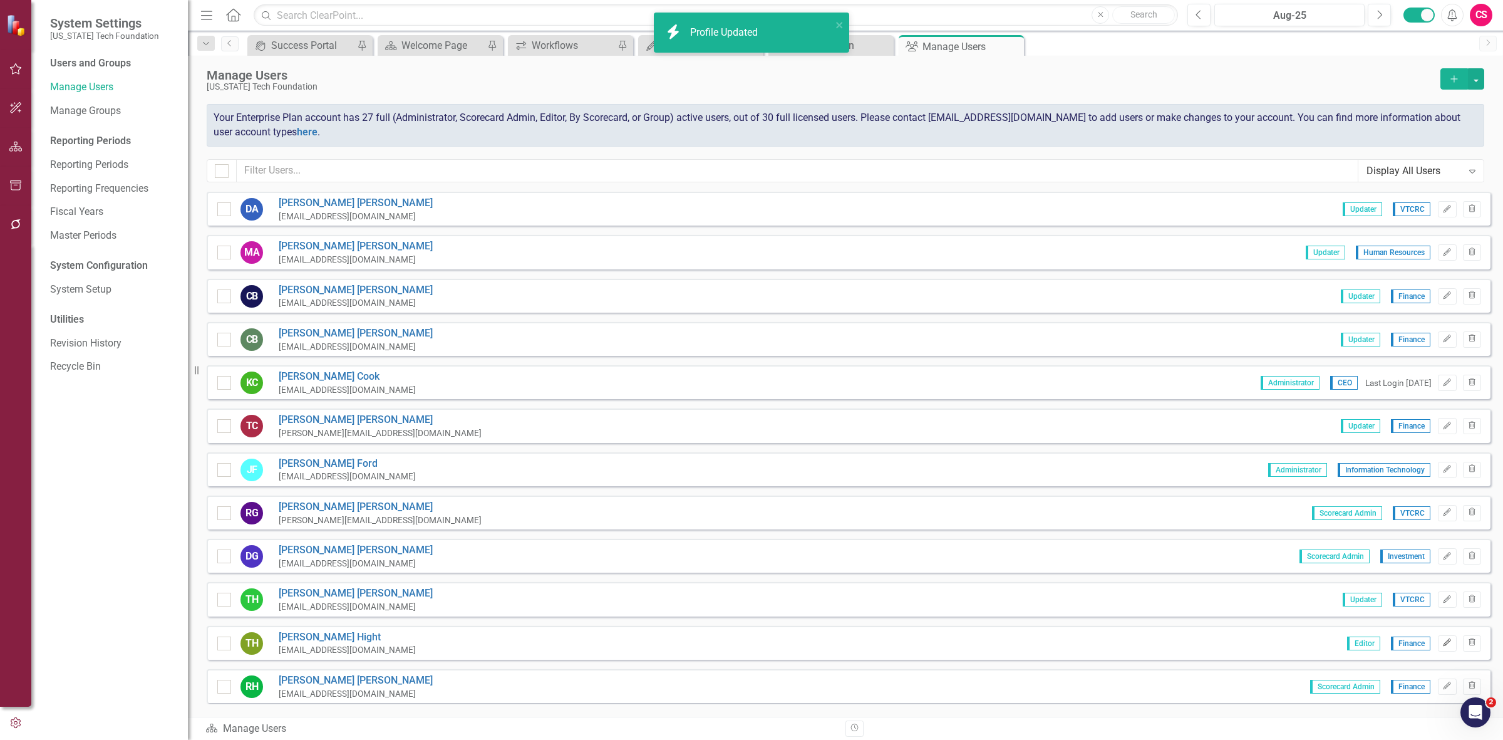
click at [1439, 635] on button "Edit" at bounding box center [1447, 643] width 18 height 16
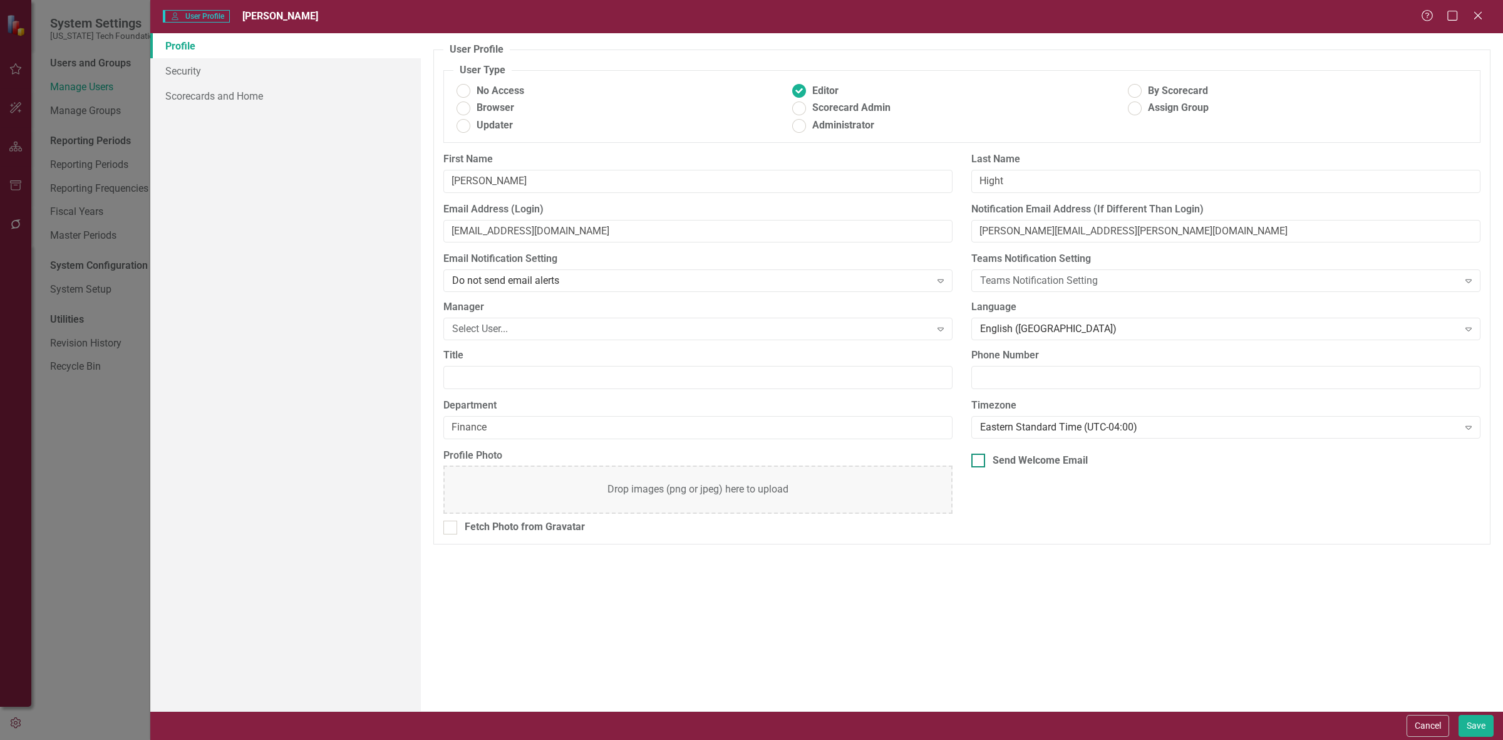
click at [1048, 464] on div "Send Welcome Email" at bounding box center [1040, 461] width 95 height 14
click at [980, 462] on input "Send Welcome Email" at bounding box center [976, 458] width 8 height 8
checkbox input "true"
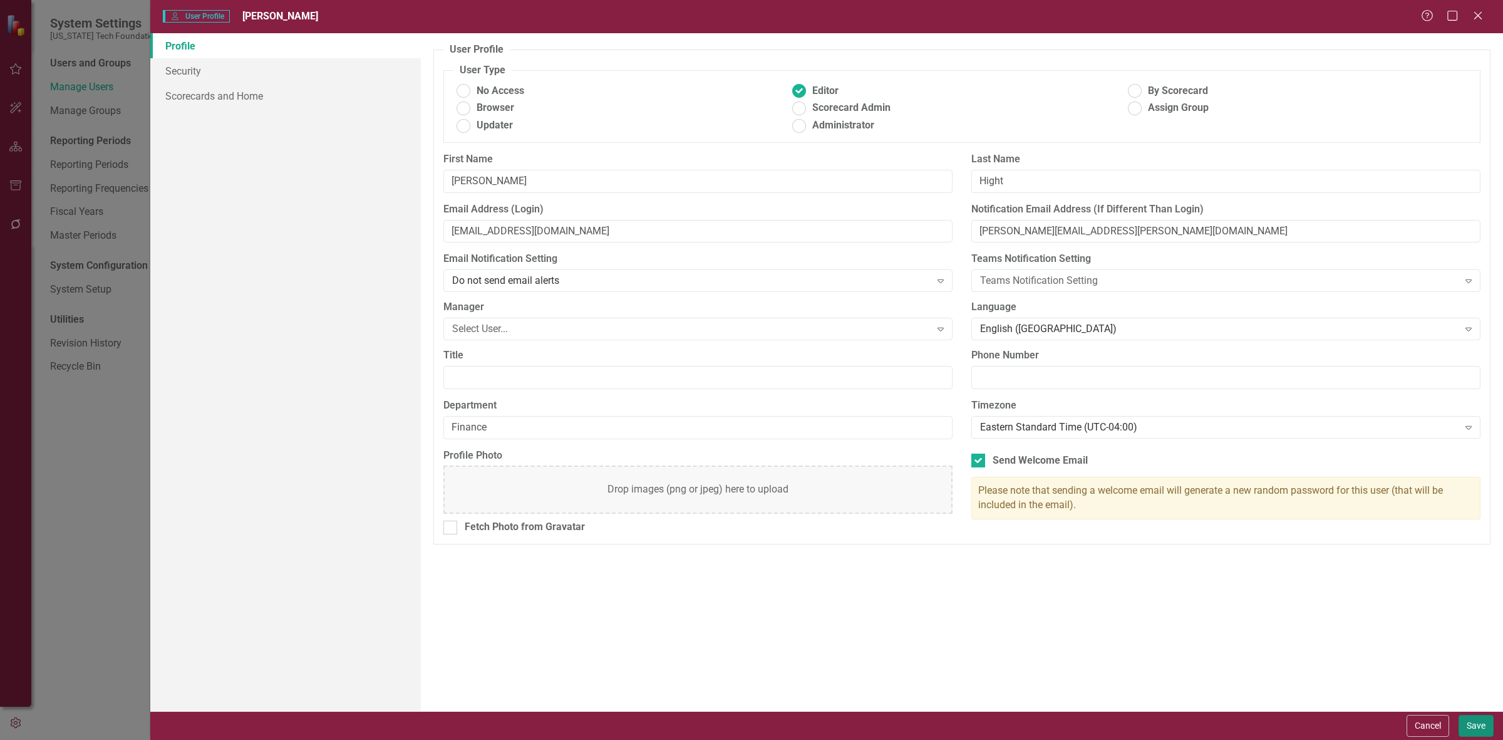
click at [1469, 722] on button "Save" at bounding box center [1476, 726] width 35 height 22
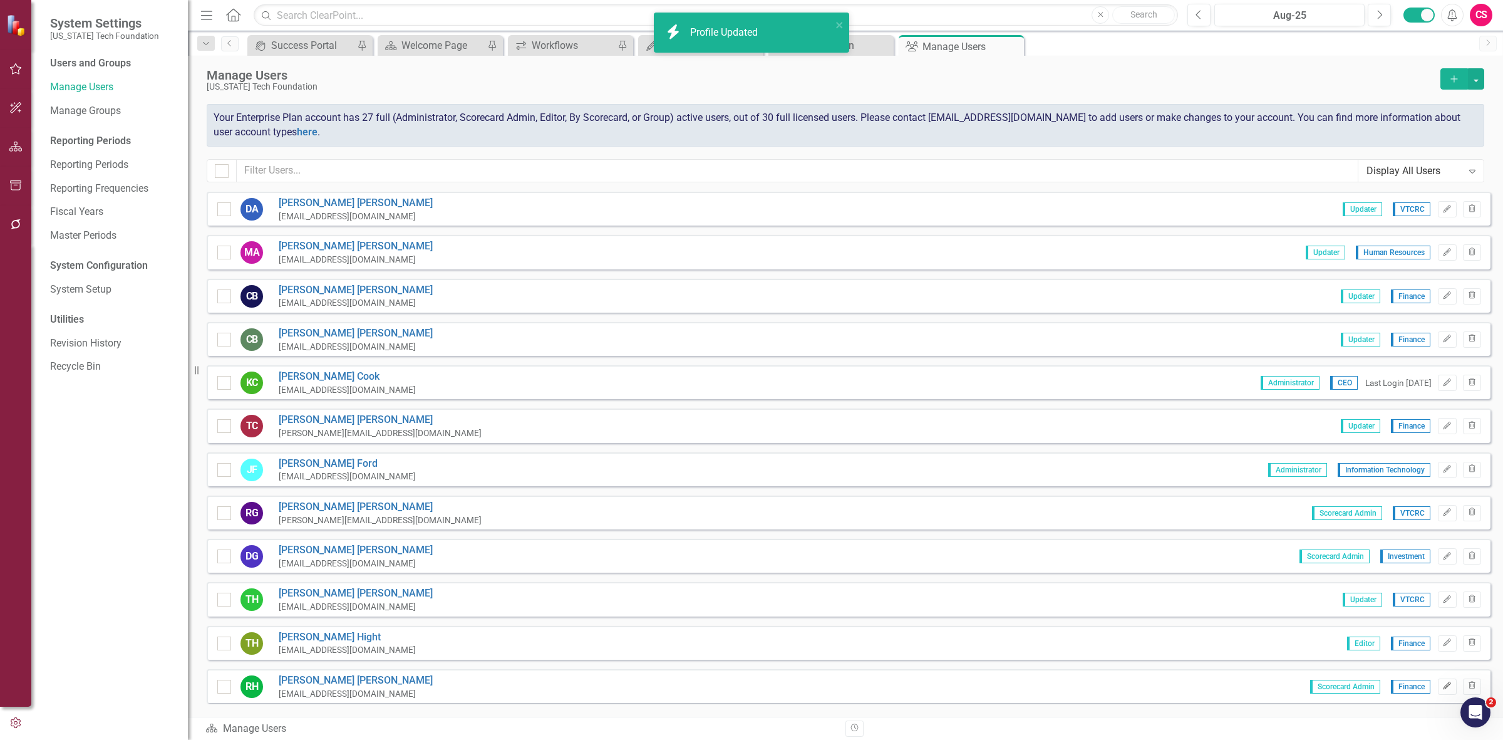
click at [1438, 685] on button "Edit" at bounding box center [1447, 686] width 18 height 16
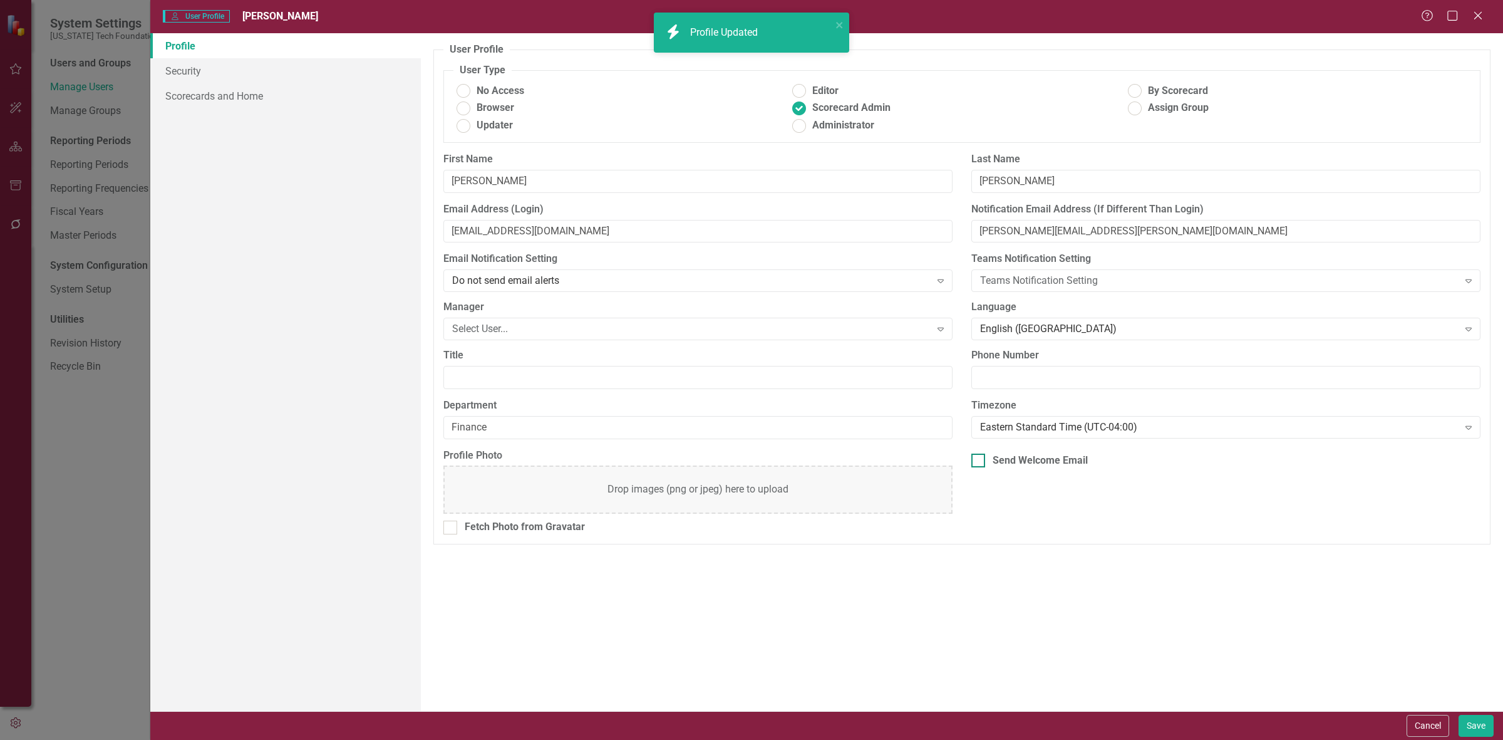
click at [1022, 456] on div "Send Welcome Email" at bounding box center [1040, 461] width 95 height 14
click at [980, 456] on input "Send Welcome Email" at bounding box center [976, 458] width 8 height 8
checkbox input "true"
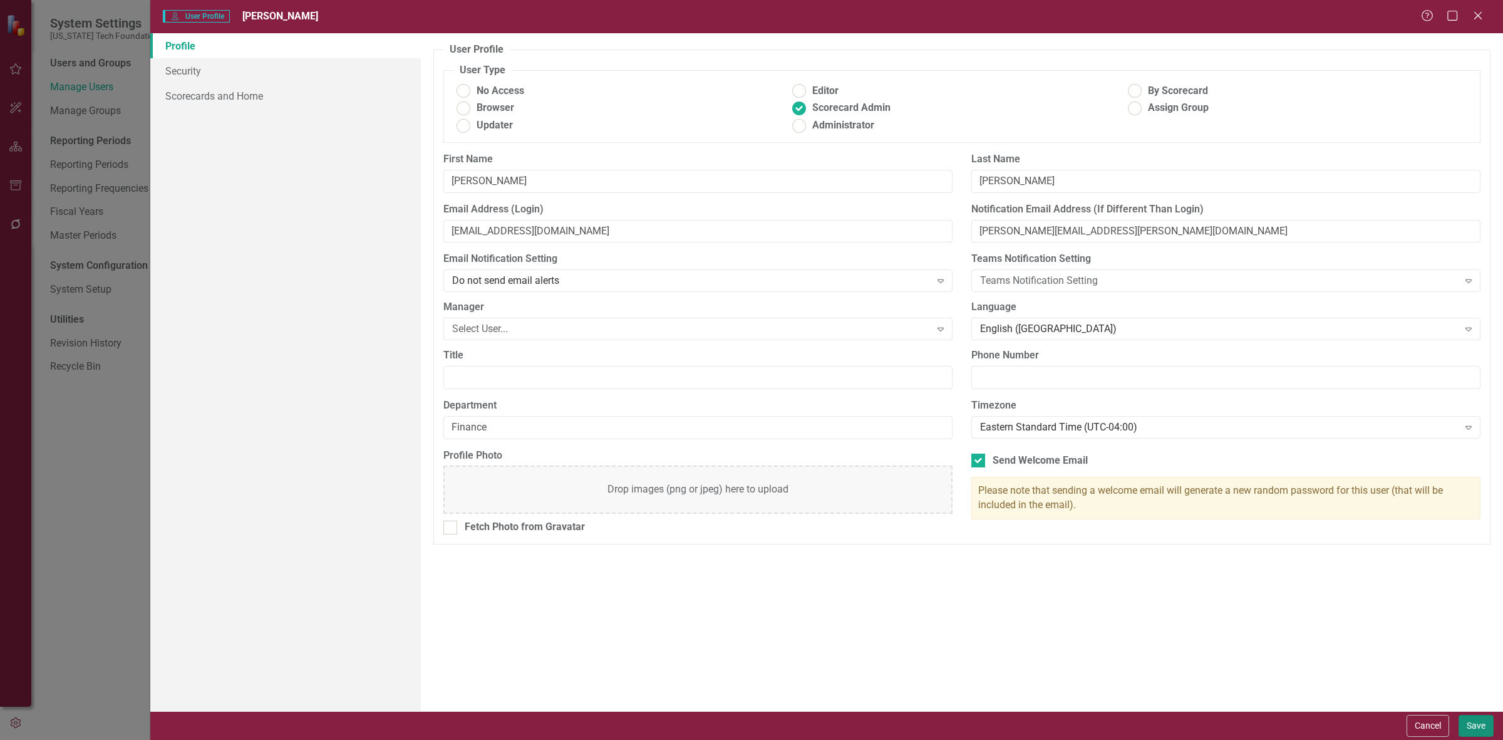
click at [1471, 724] on button "Save" at bounding box center [1476, 726] width 35 height 22
